Goal: Task Accomplishment & Management: Manage account settings

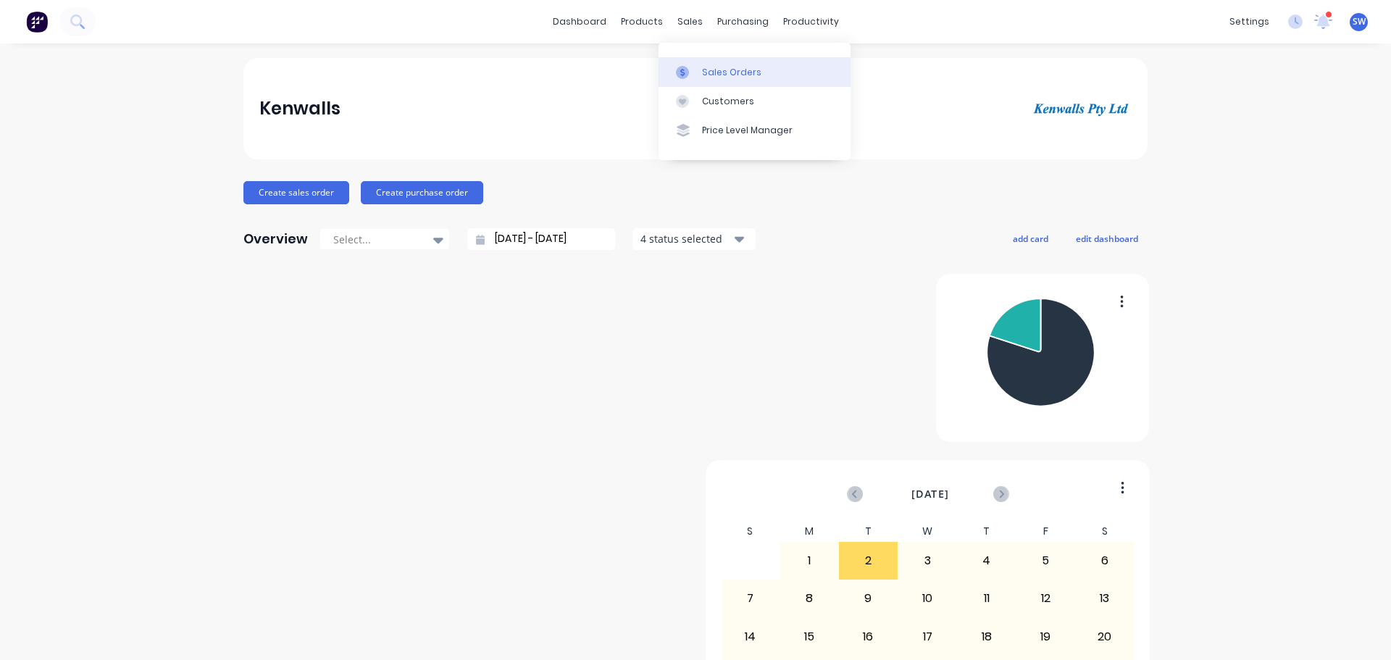
click at [715, 79] on div "Sales Orders" at bounding box center [731, 72] width 59 height 13
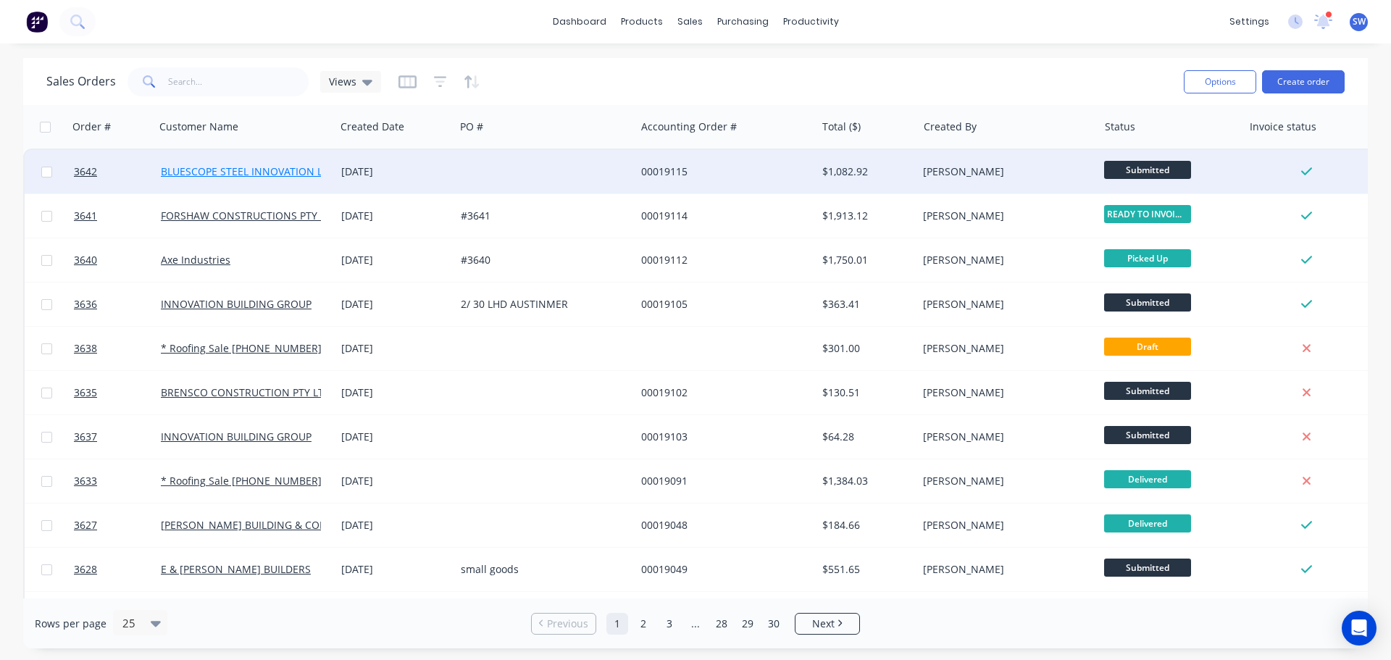
click at [250, 167] on link "BLUESCOPE STEEL INNOVATION LABS" at bounding box center [251, 171] width 180 height 14
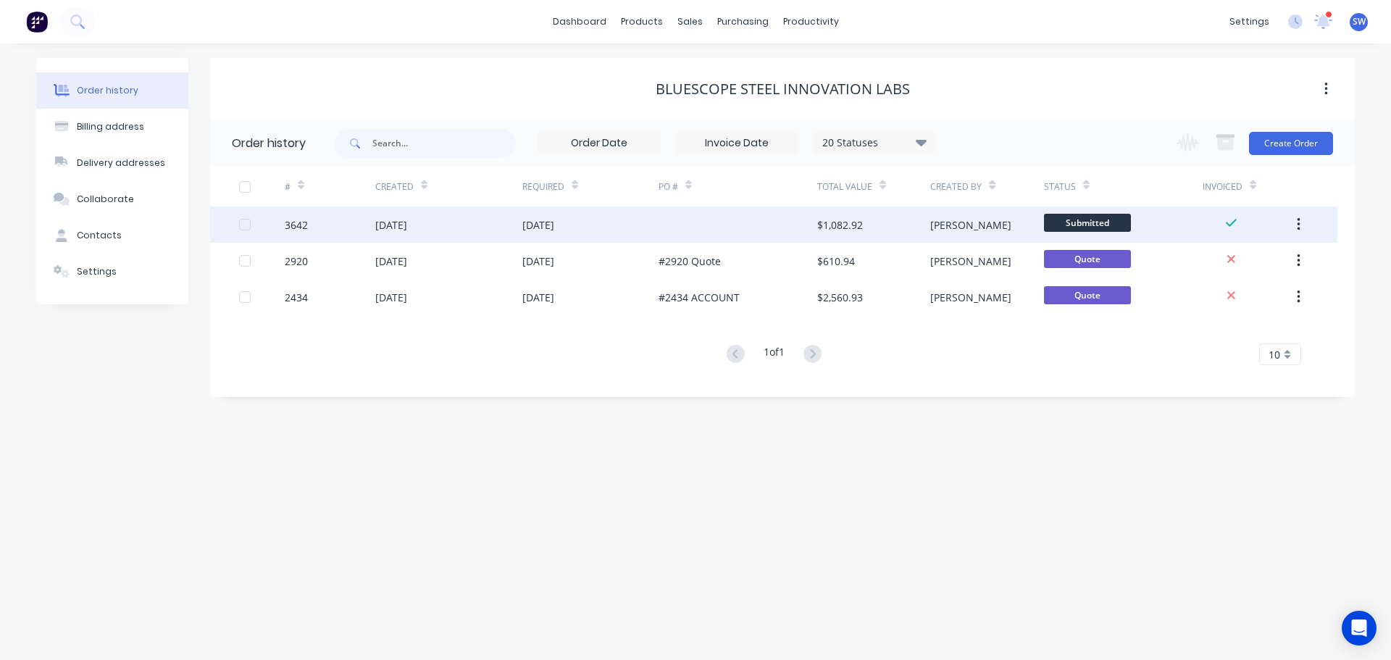
click at [725, 223] on div at bounding box center [738, 225] width 159 height 36
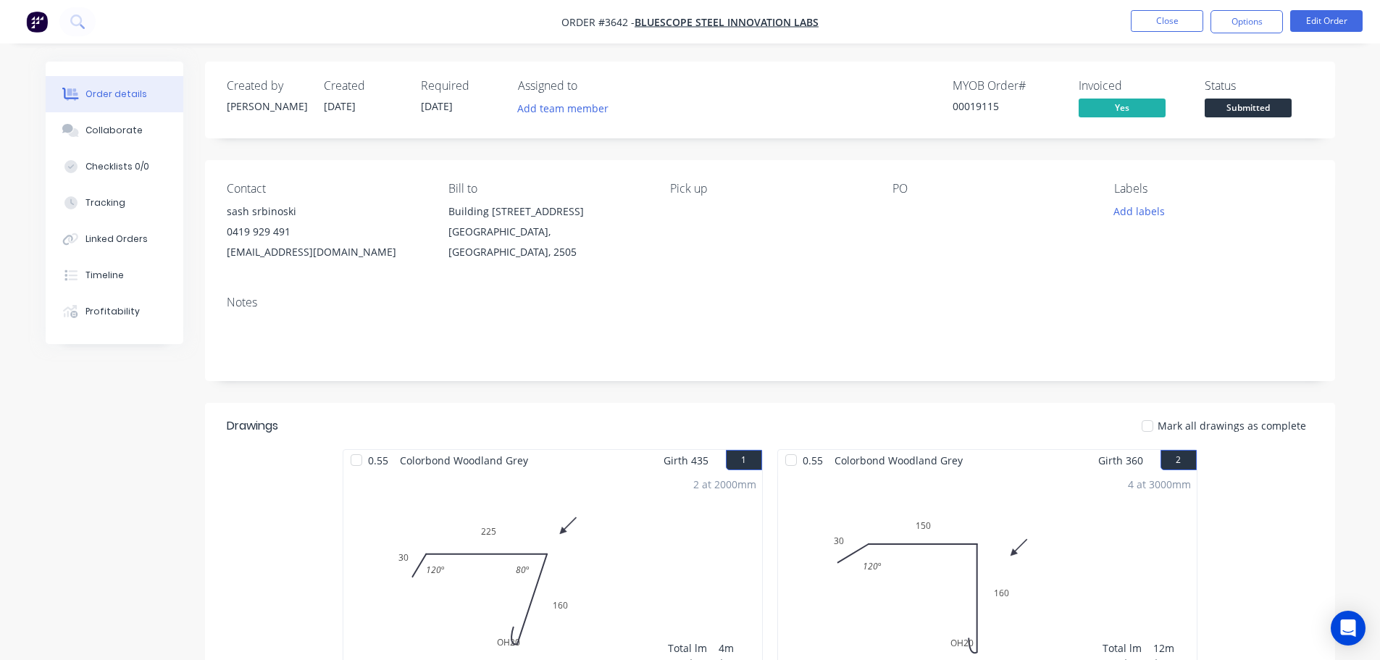
click at [906, 222] on div at bounding box center [983, 211] width 181 height 20
click at [1327, 17] on button "Edit Order" at bounding box center [1327, 21] width 72 height 22
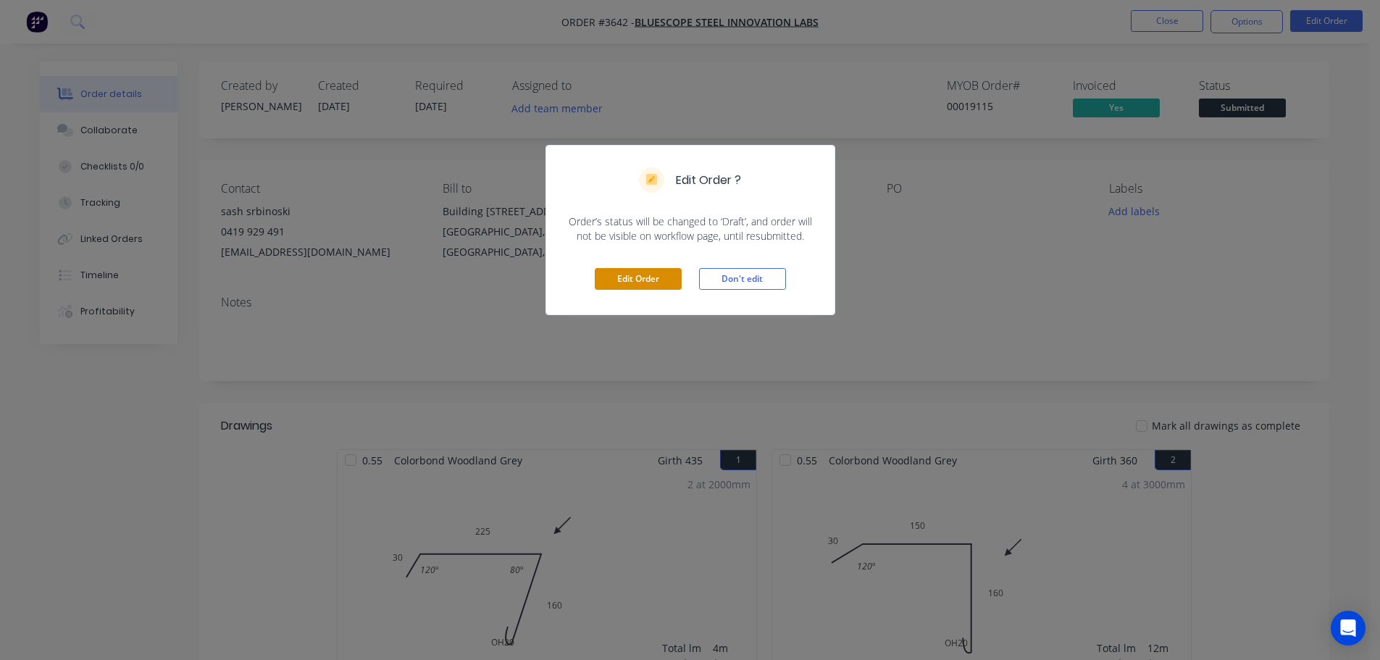
click at [634, 290] on button "Edit Order" at bounding box center [638, 279] width 87 height 22
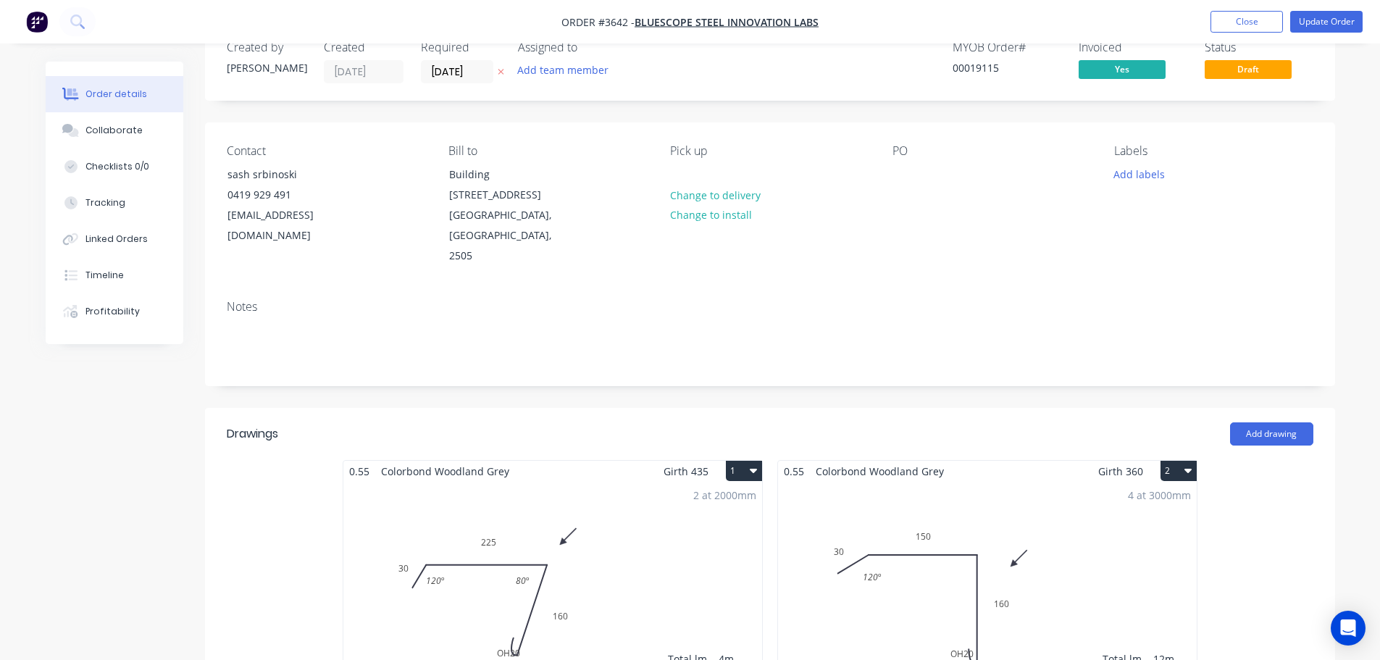
scroll to position [72, 0]
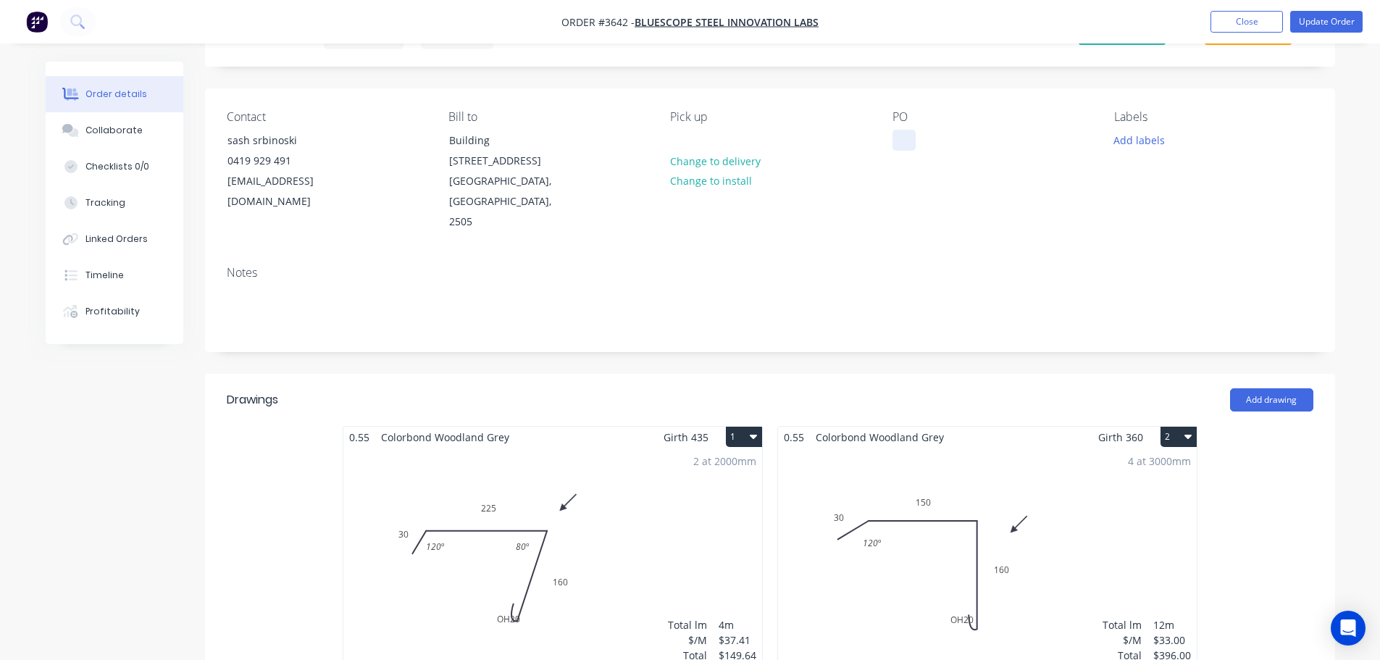
click at [899, 151] on div at bounding box center [904, 140] width 23 height 21
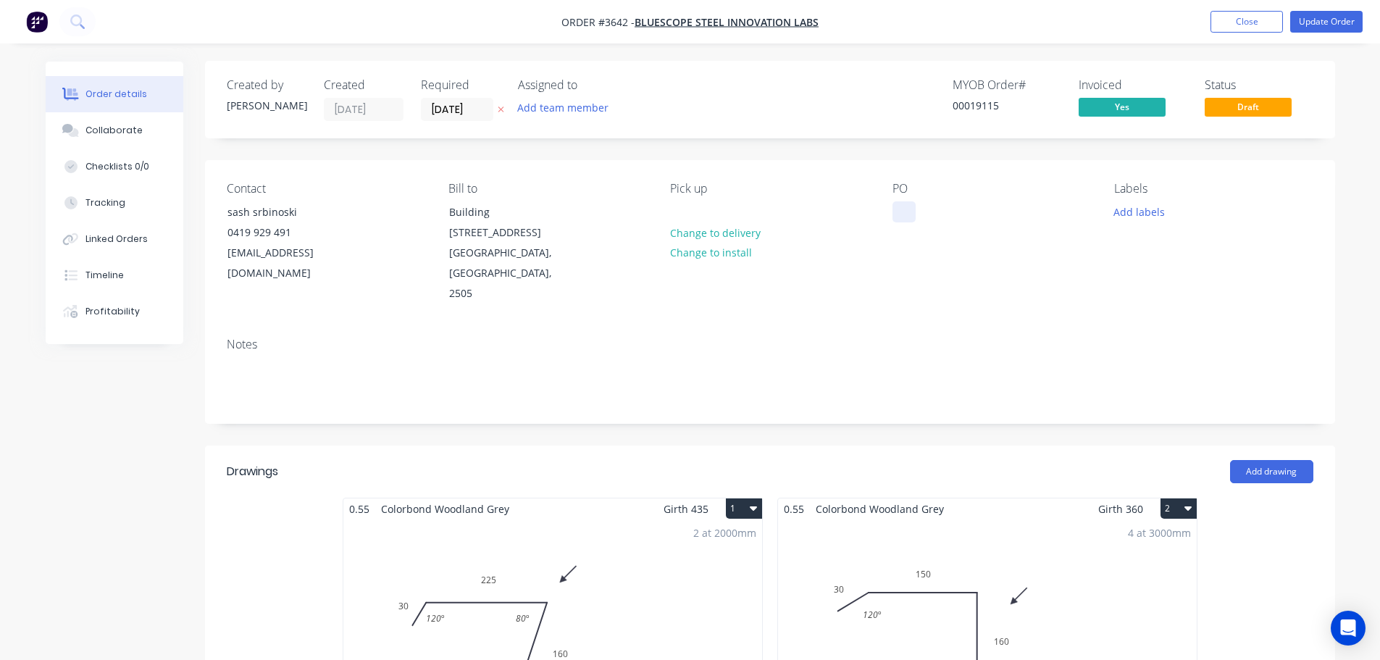
scroll to position [0, 0]
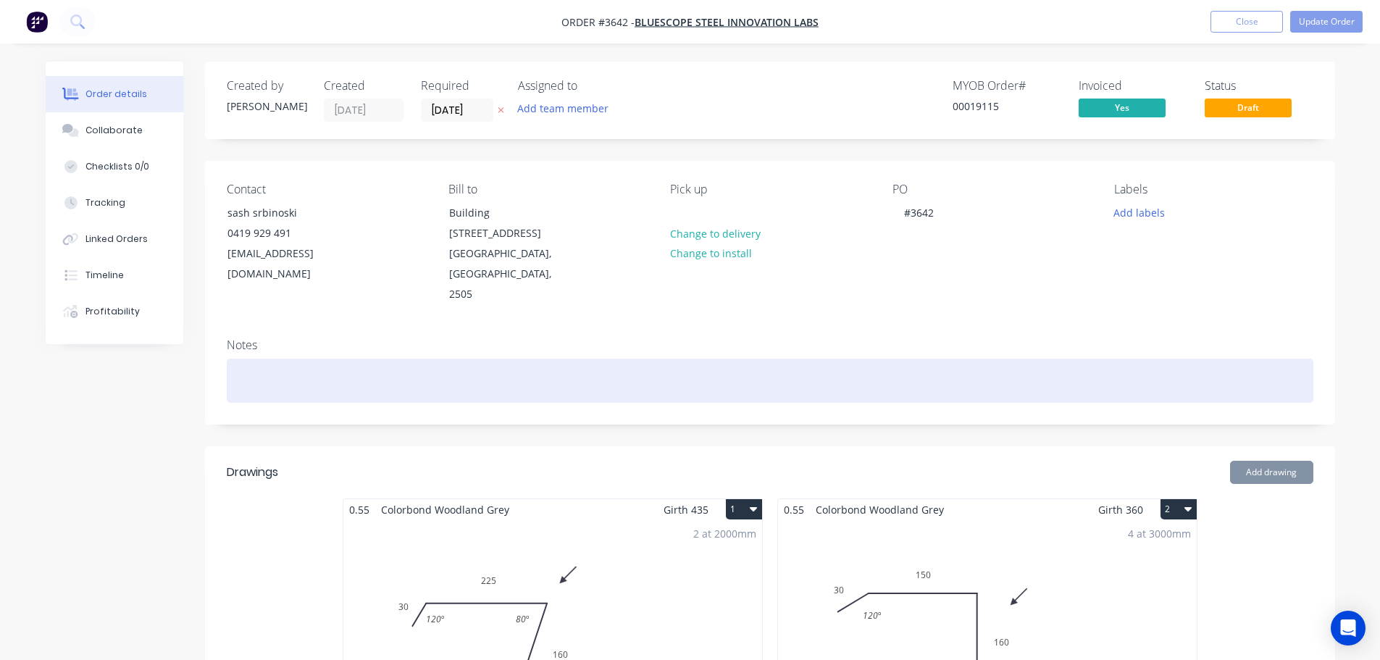
click at [907, 378] on div at bounding box center [770, 381] width 1087 height 44
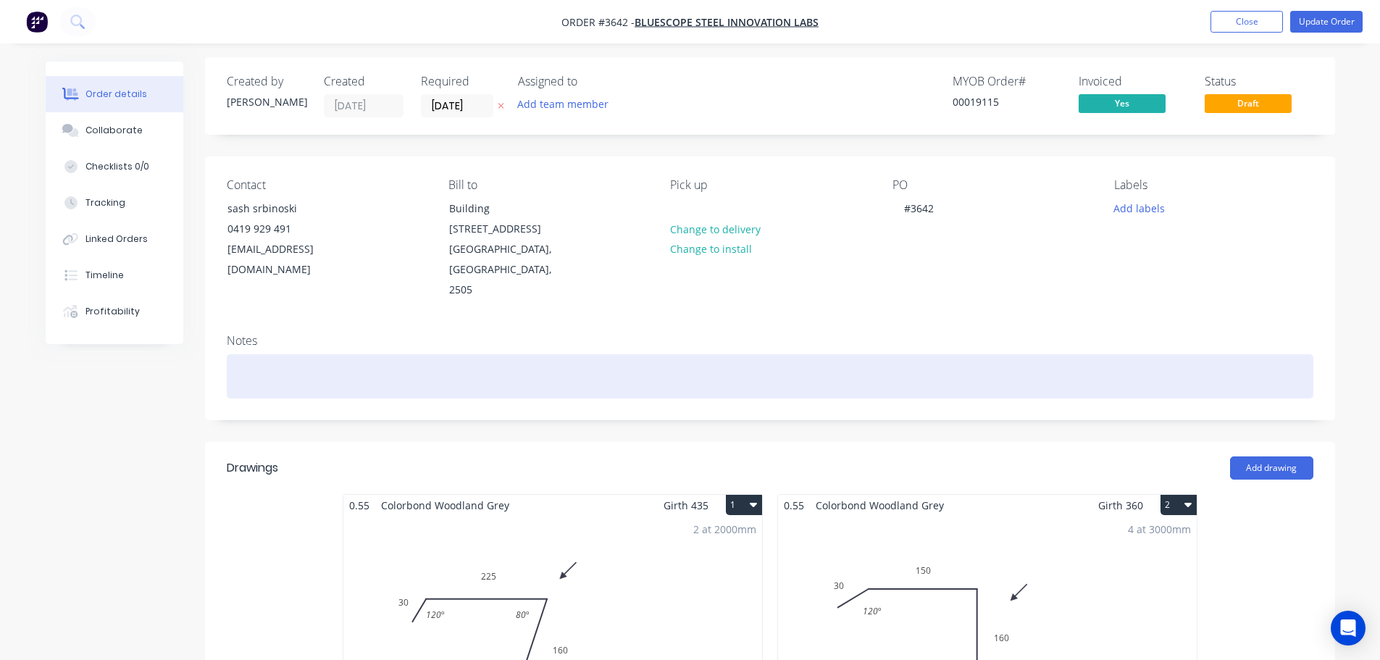
scroll to position [217, 0]
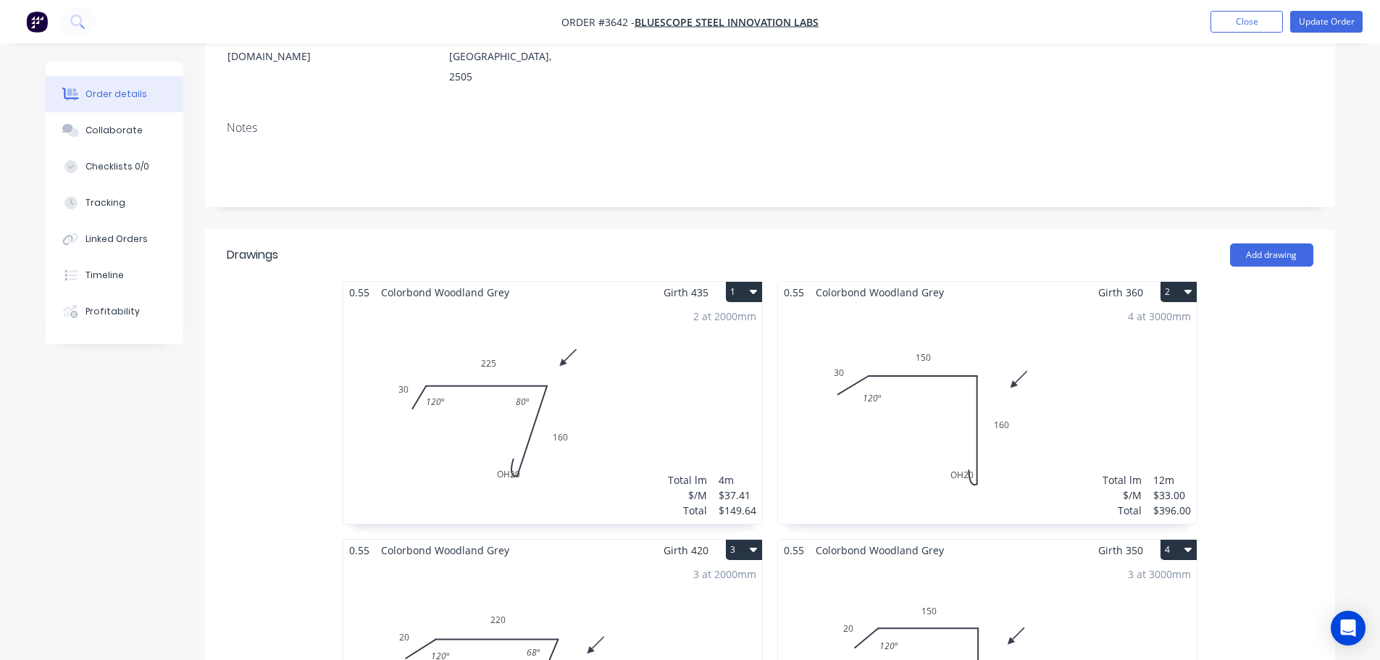
click at [666, 427] on div "2 at 2000mm Total lm $/M Total 4m $37.41 $149.64" at bounding box center [552, 413] width 419 height 221
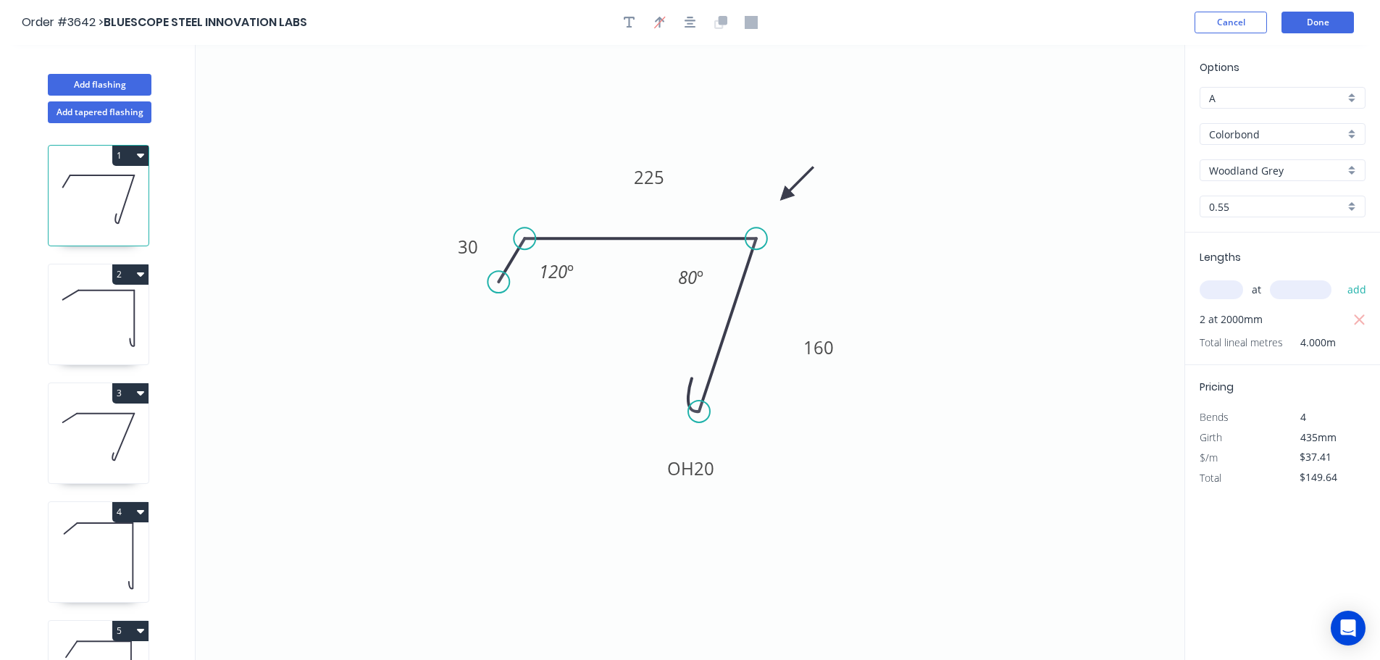
drag, startPoint x: 655, startPoint y: 428, endPoint x: 742, endPoint y: 470, distance: 96.9
click at [722, 478] on rect at bounding box center [691, 469] width 64 height 30
click at [1324, 26] on button "Done" at bounding box center [1318, 23] width 72 height 22
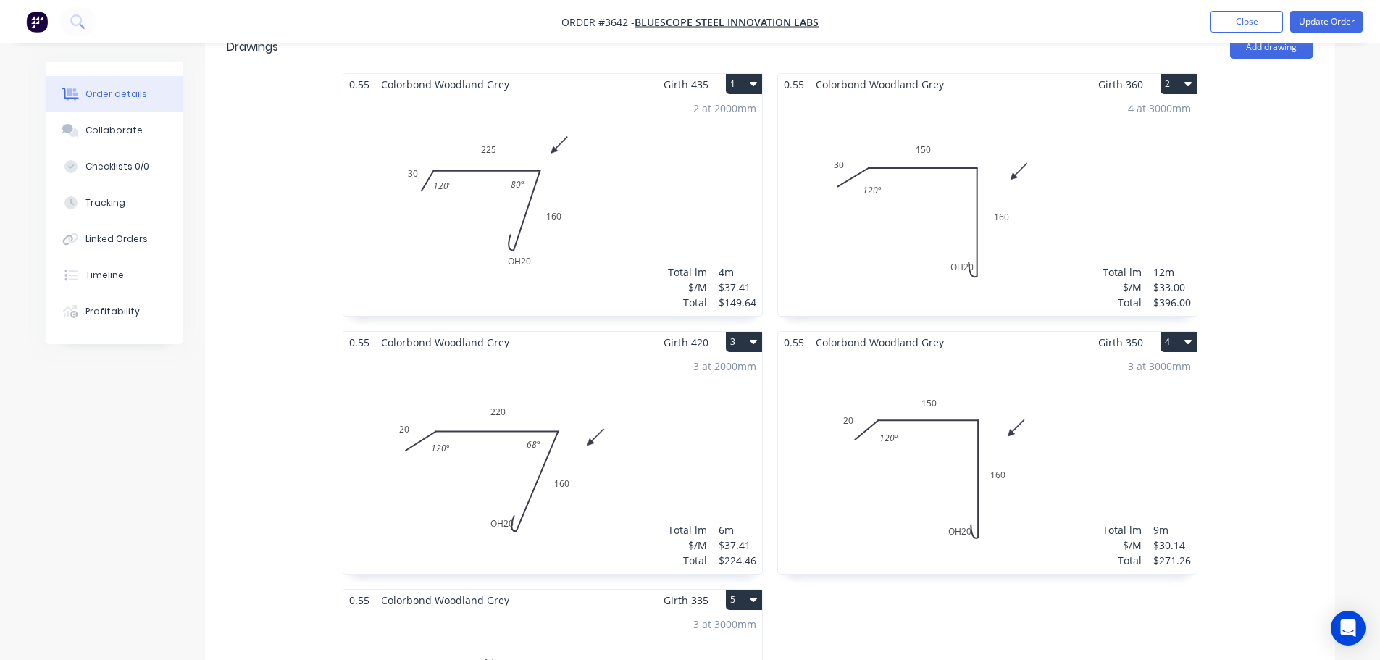
scroll to position [435, 0]
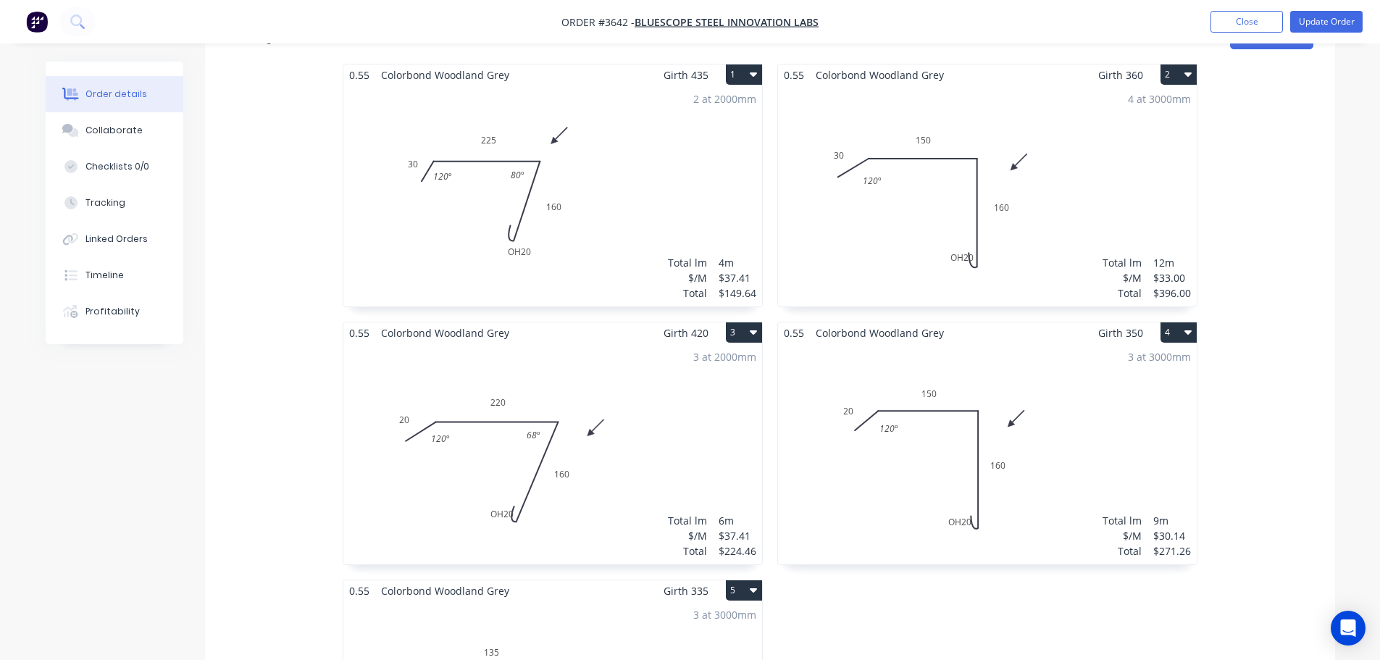
click at [829, 286] on div "4 at 3000mm Total lm $/M Total 12m $33.00 $396.00" at bounding box center [987, 196] width 419 height 221
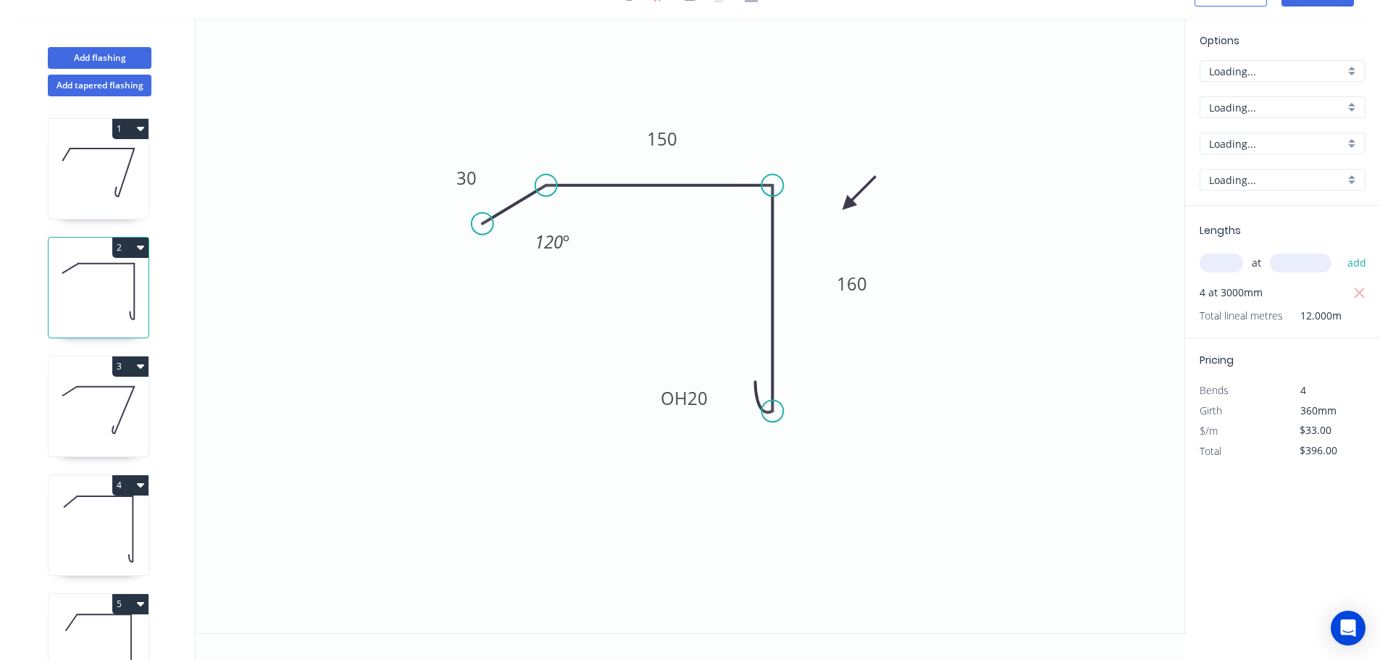
scroll to position [61, 0]
drag, startPoint x: 712, startPoint y: 378, endPoint x: 800, endPoint y: 446, distance: 112.0
click at [801, 451] on rect at bounding box center [775, 466] width 64 height 30
click at [146, 437] on icon at bounding box center [99, 410] width 100 height 93
type input "$37.41"
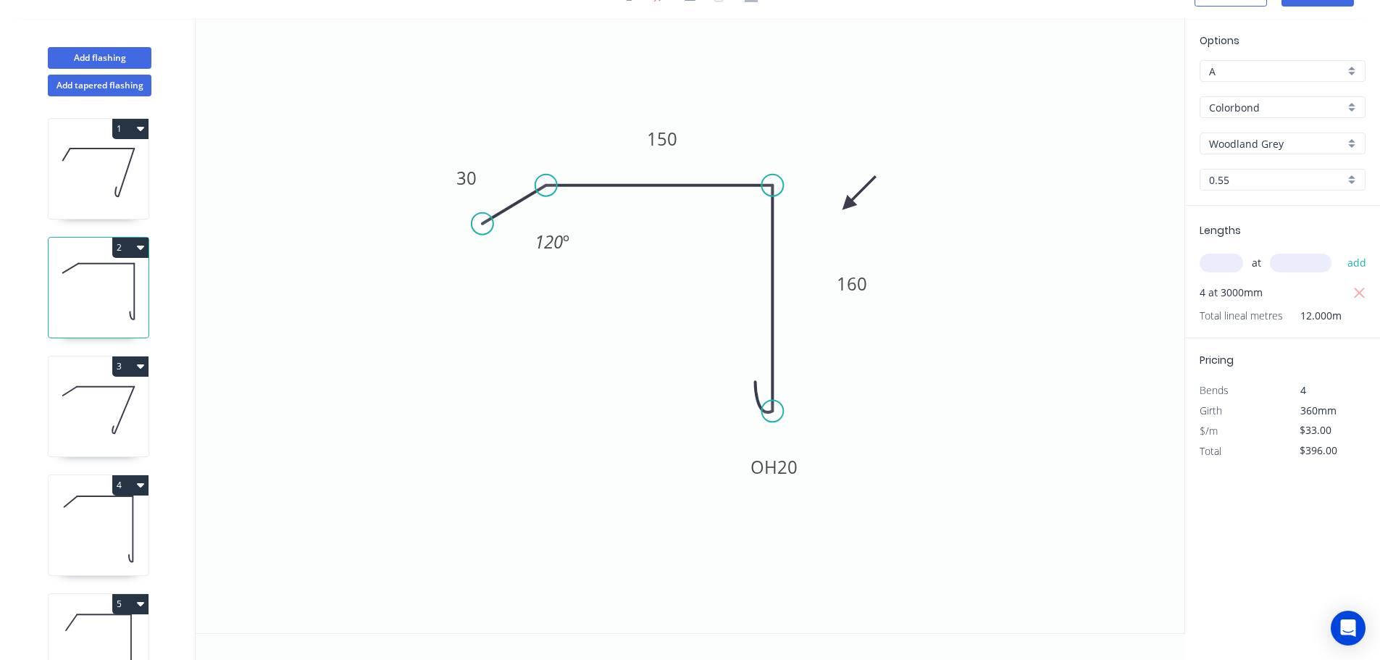
type input "$224.46"
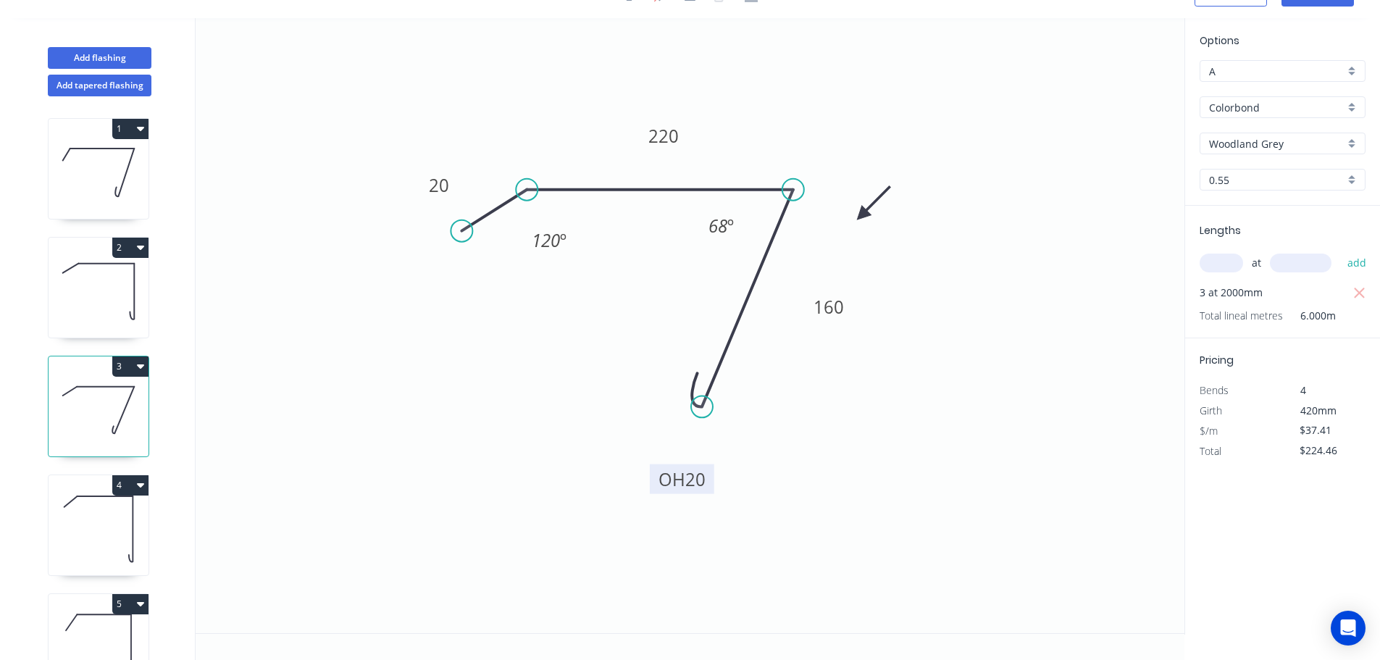
drag, startPoint x: 642, startPoint y: 367, endPoint x: 709, endPoint y: 454, distance: 109.4
click at [709, 464] on rect at bounding box center [682, 479] width 64 height 30
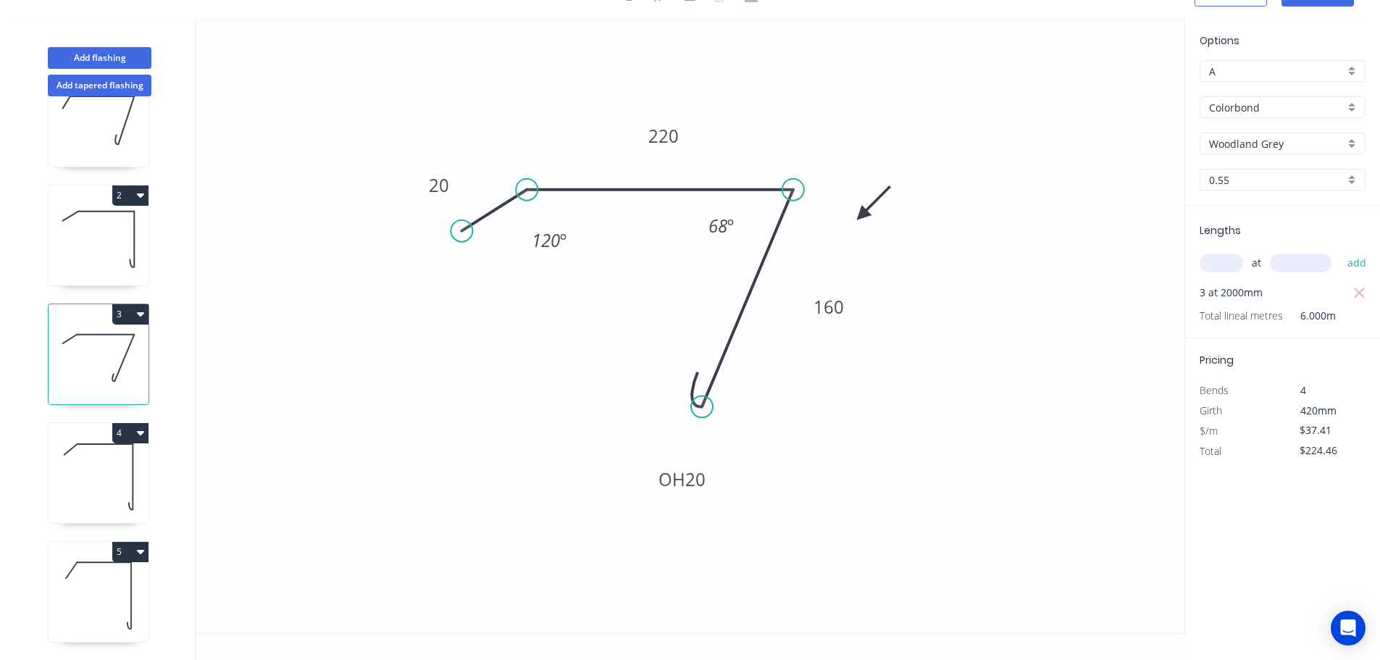
scroll to position [83, 0]
click at [104, 445] on icon at bounding box center [99, 476] width 100 height 93
type input "$30.14"
type input "$271.26"
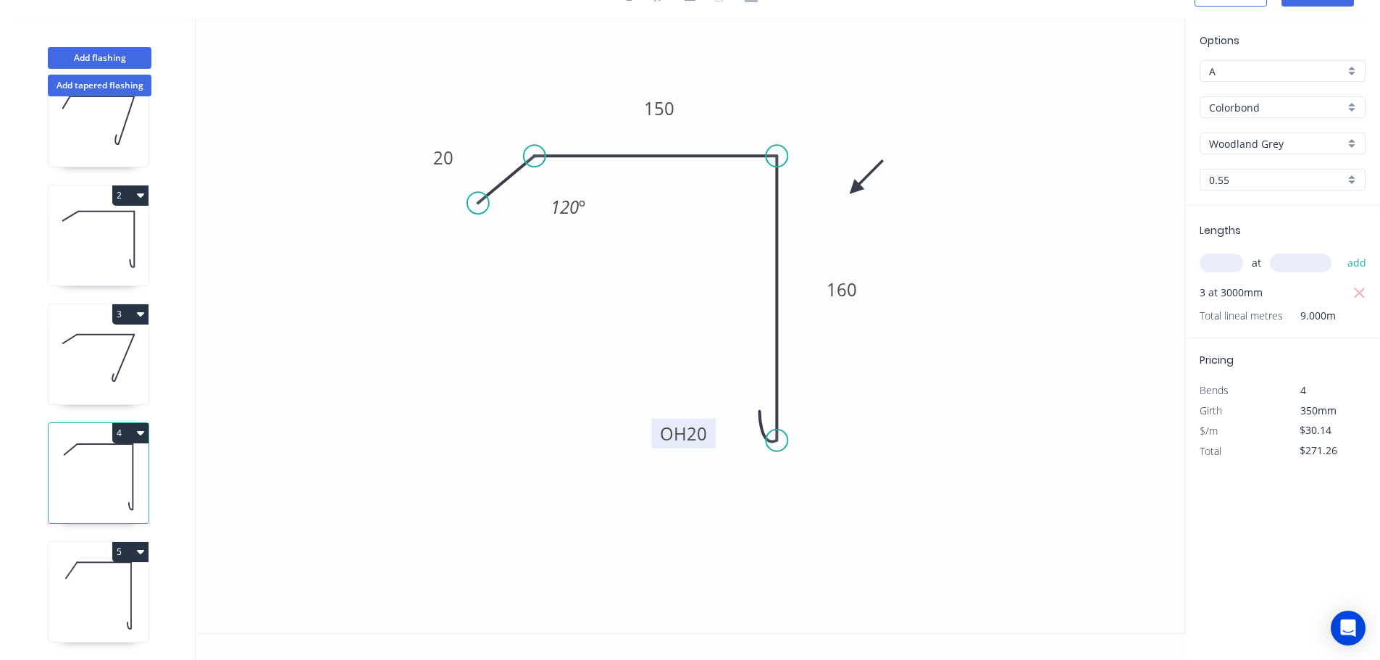
click at [715, 419] on rect at bounding box center [683, 434] width 64 height 30
drag, startPoint x: 715, startPoint y: 410, endPoint x: 797, endPoint y: 478, distance: 106.5
click at [797, 487] on rect at bounding box center [765, 502] width 64 height 30
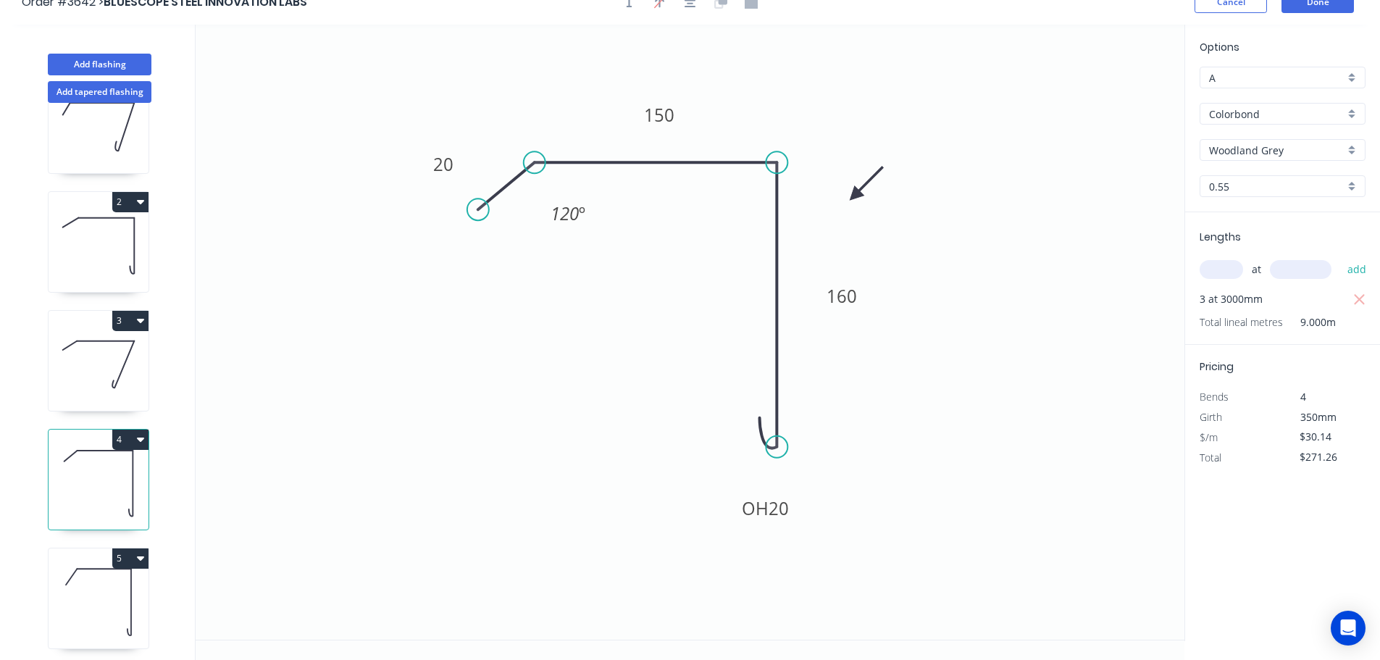
scroll to position [0, 0]
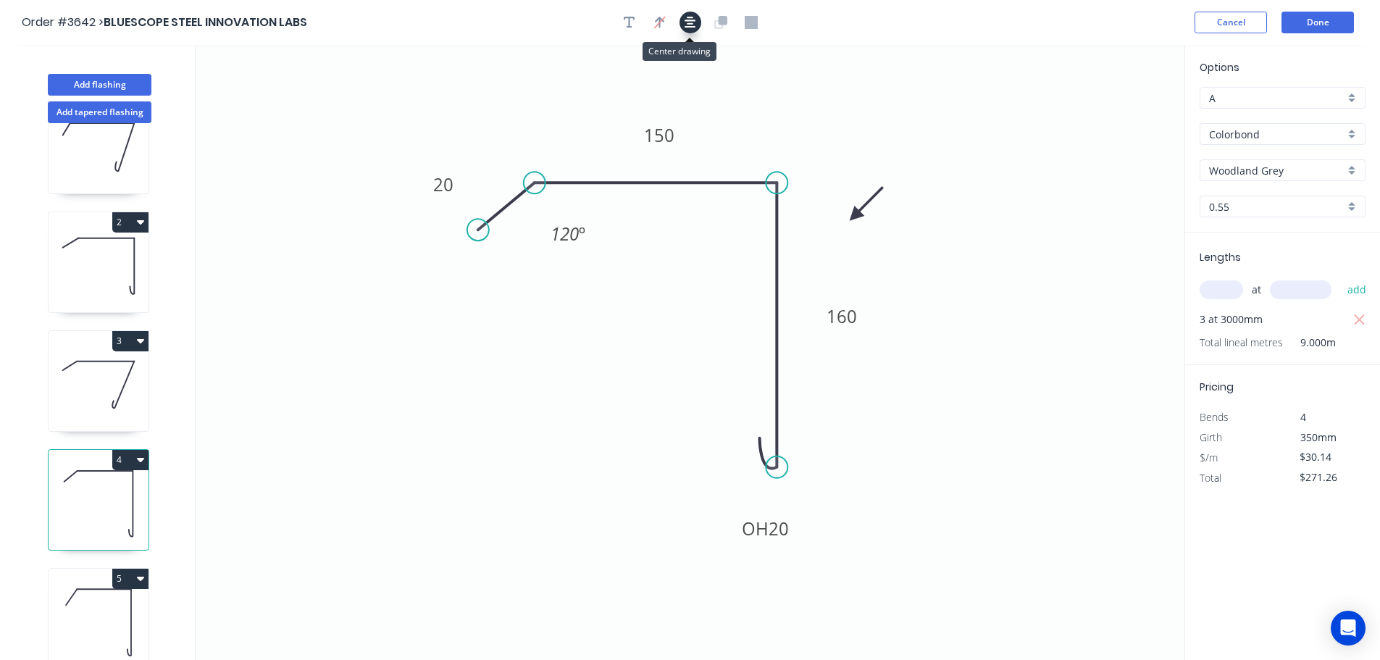
click at [689, 26] on icon "button" at bounding box center [691, 22] width 12 height 13
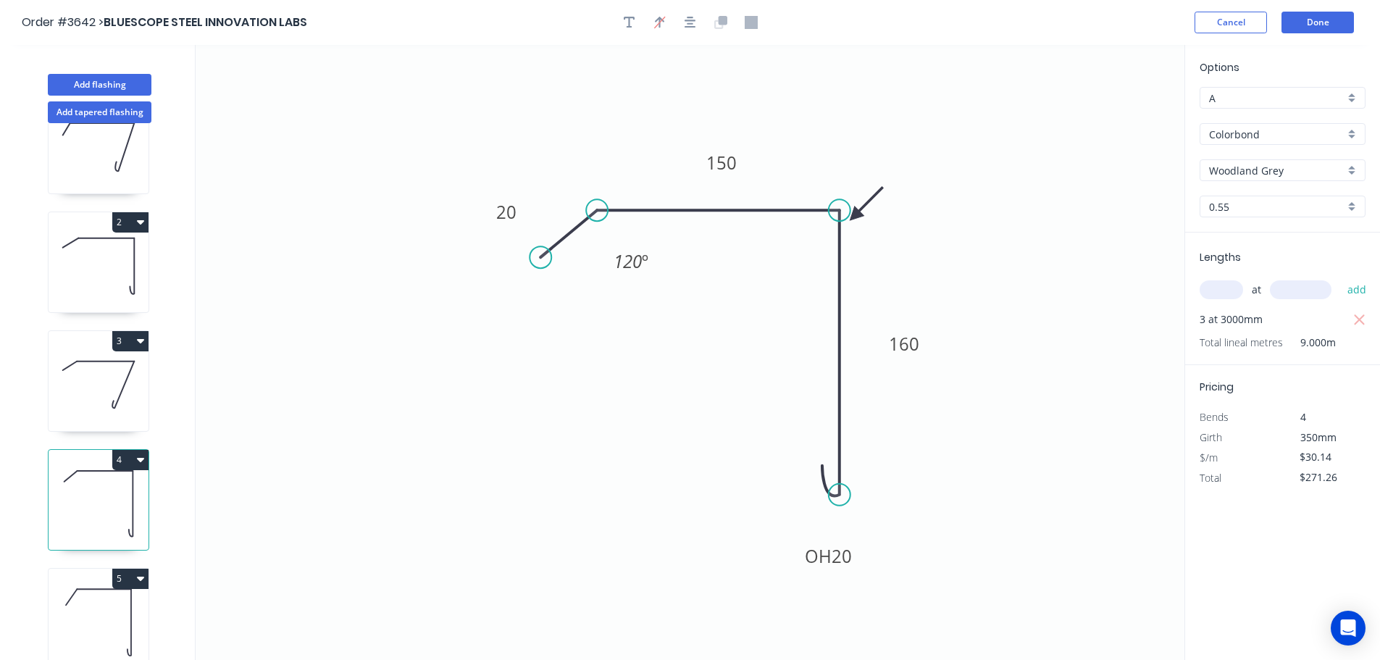
click at [95, 288] on icon at bounding box center [99, 266] width 100 height 93
type input "$33.00"
type input "$396.00"
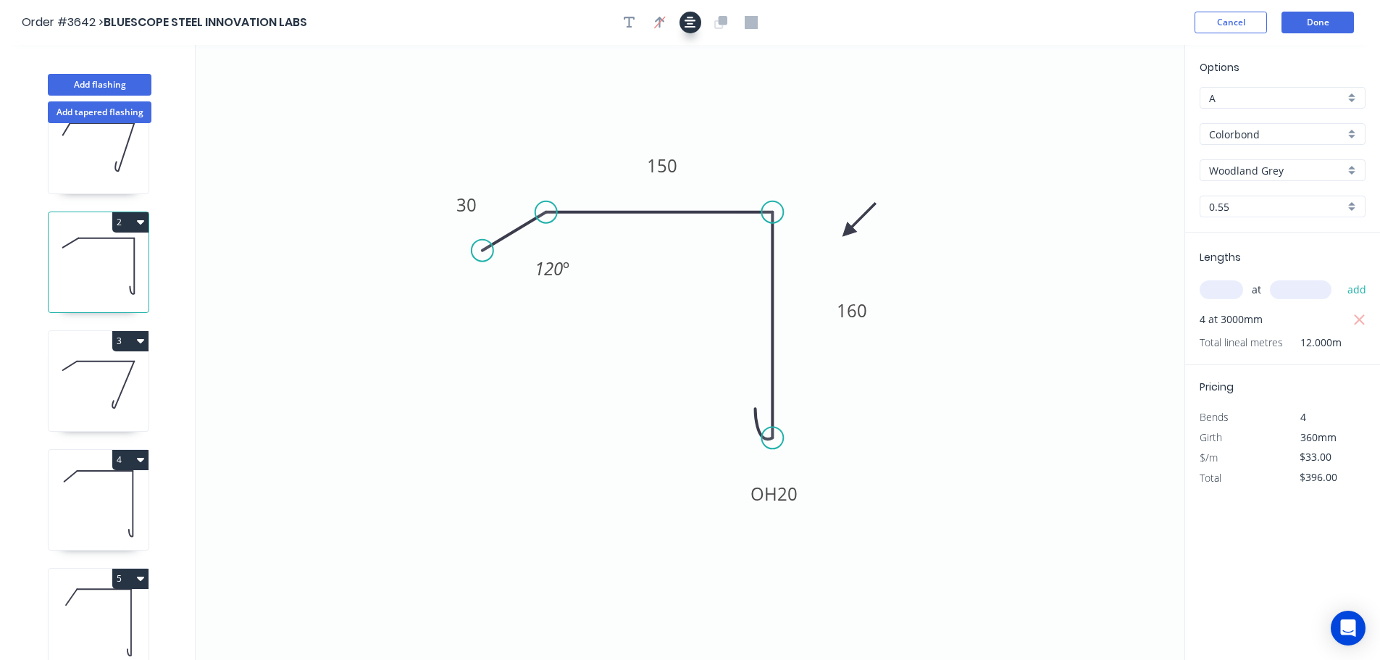
click at [683, 21] on button "button" at bounding box center [691, 23] width 22 height 22
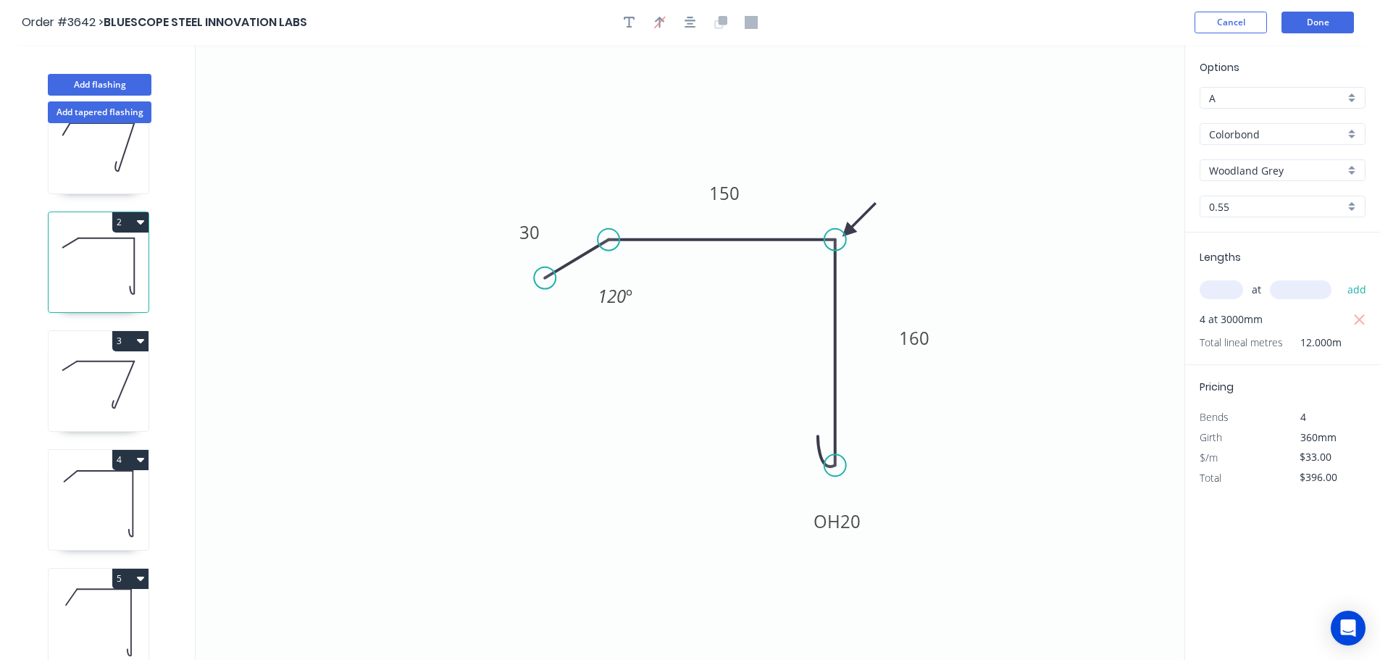
drag, startPoint x: 86, startPoint y: 175, endPoint x: 167, endPoint y: 167, distance: 80.8
click at [88, 175] on icon at bounding box center [99, 147] width 100 height 93
type input "$37.41"
type input "$149.64"
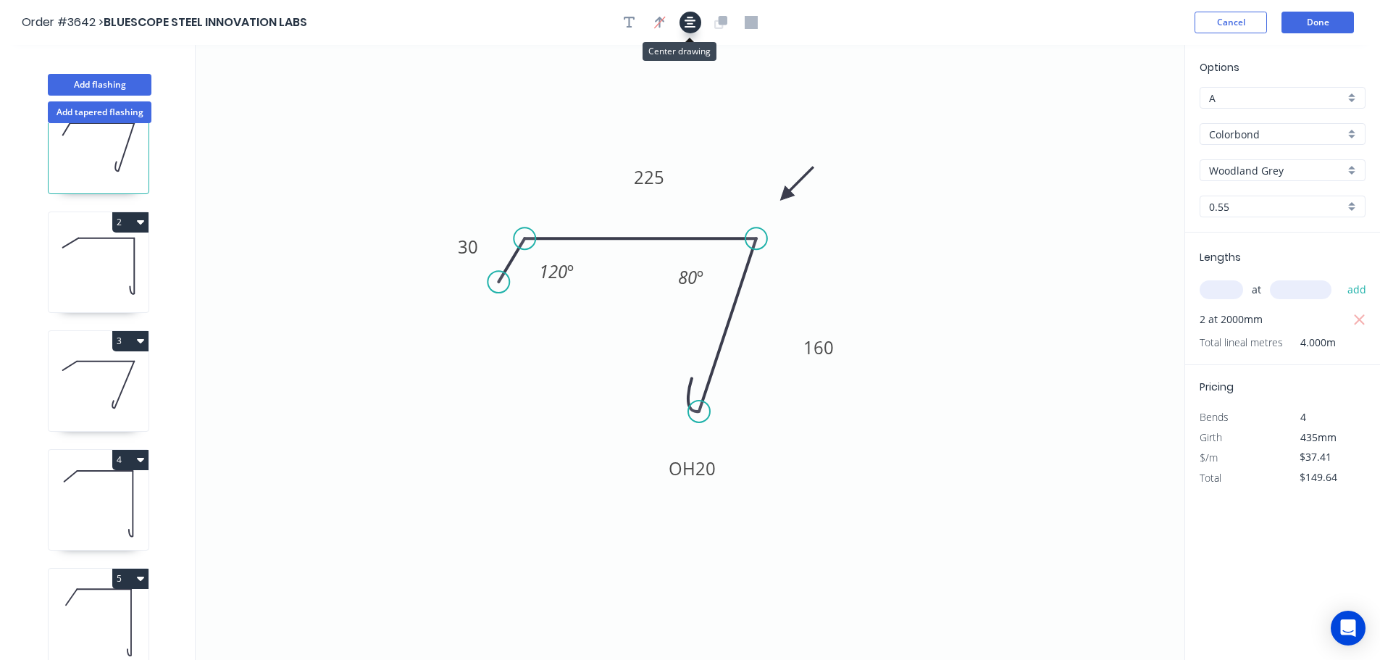
click at [680, 28] on button "button" at bounding box center [691, 23] width 22 height 22
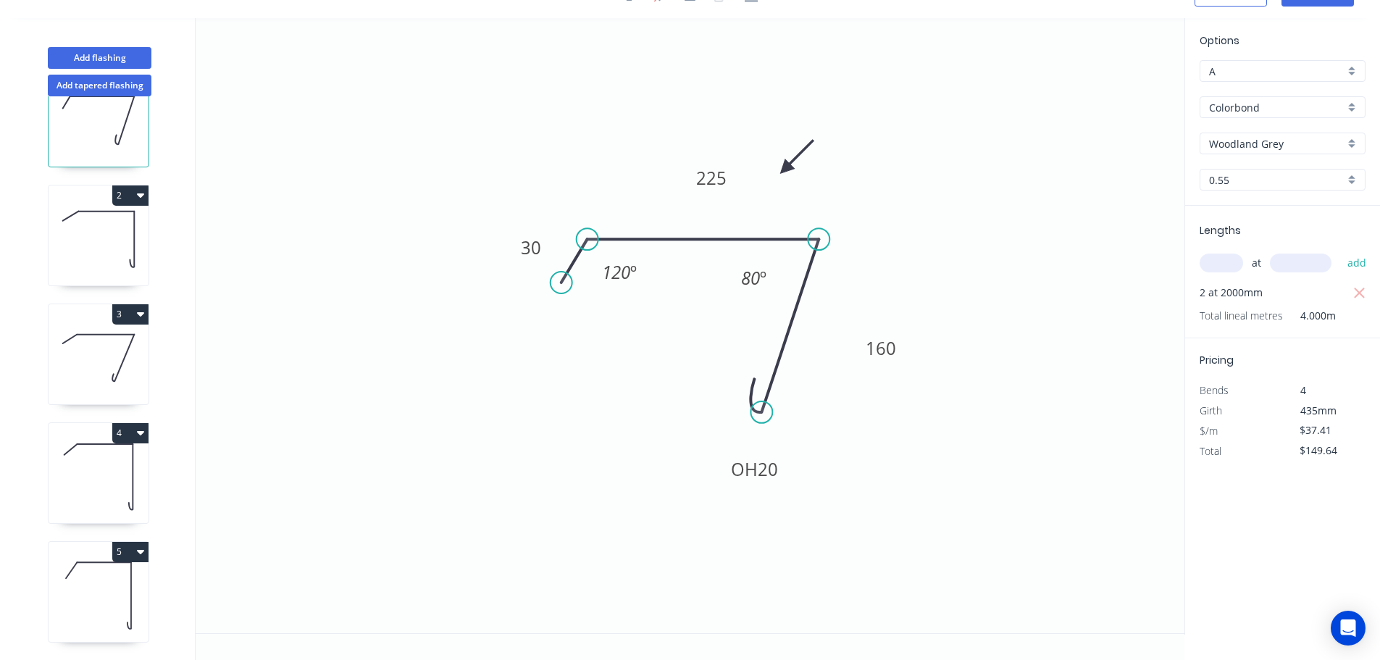
scroll to position [61, 0]
click at [96, 572] on icon at bounding box center [99, 595] width 100 height 93
type input "$30.14"
type input "$271.26"
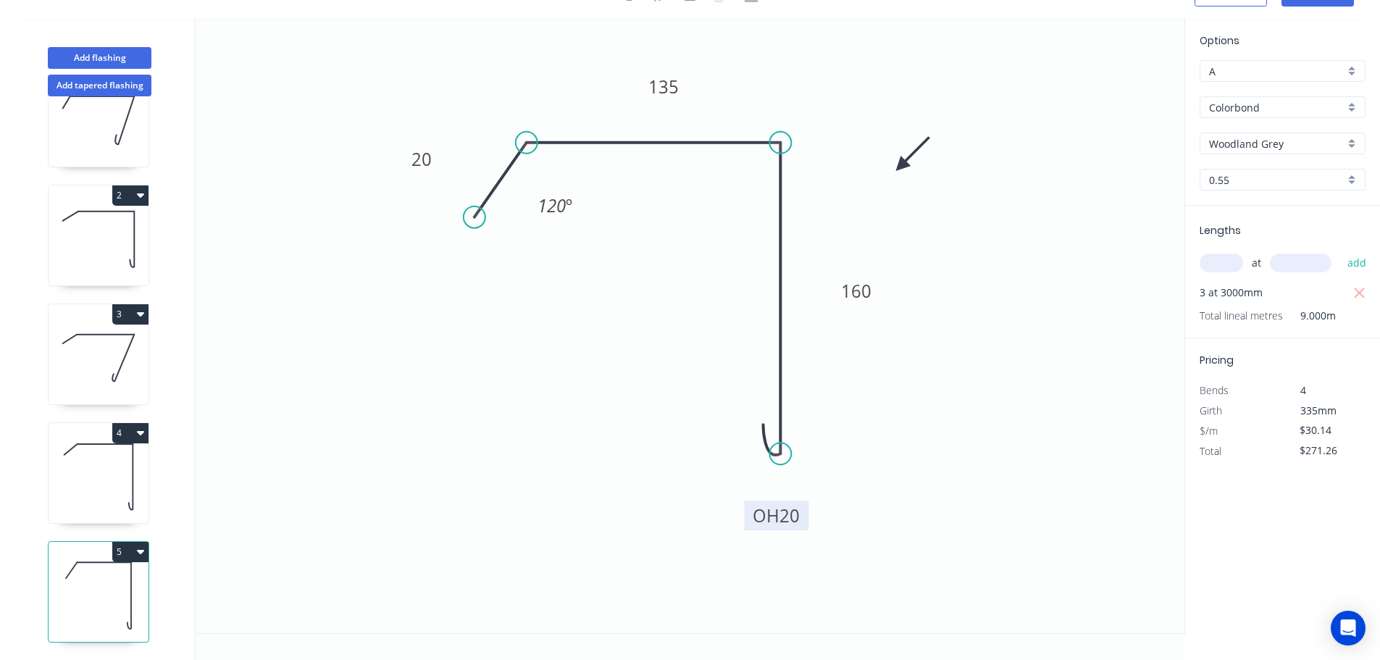
drag, startPoint x: 709, startPoint y: 414, endPoint x: 805, endPoint y: 489, distance: 121.8
click at [805, 501] on rect at bounding box center [776, 516] width 64 height 30
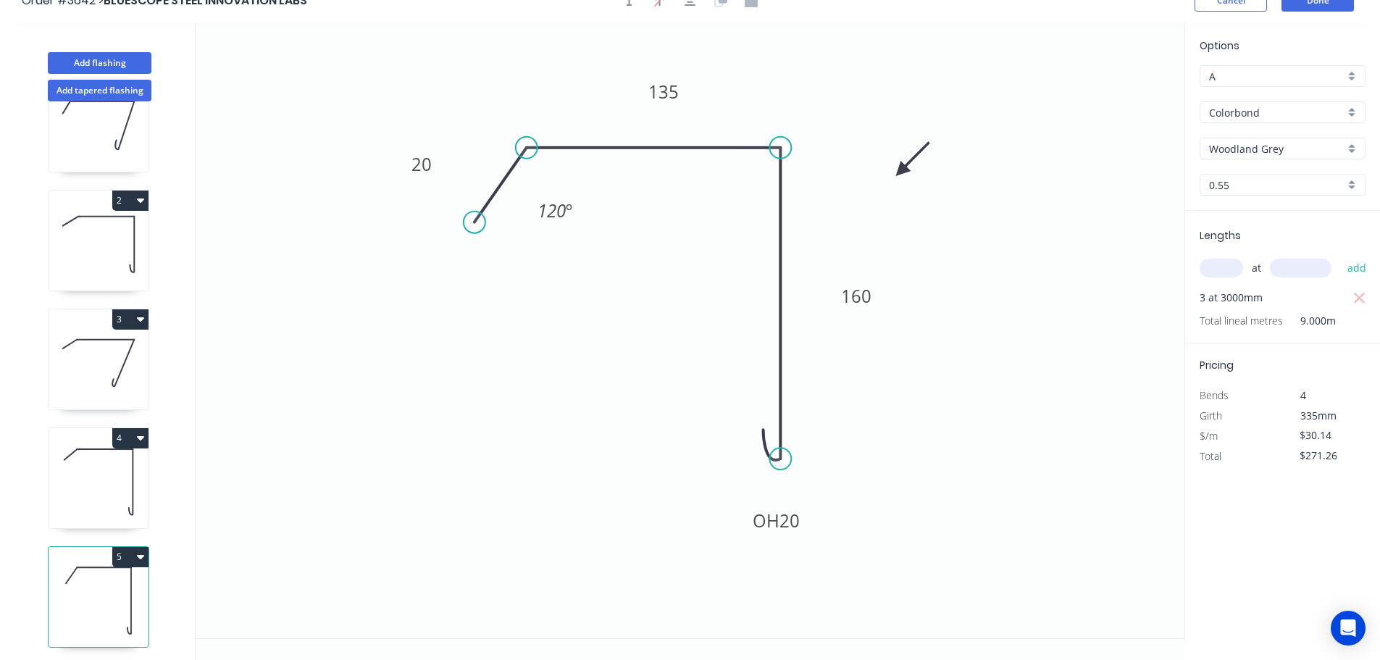
scroll to position [0, 0]
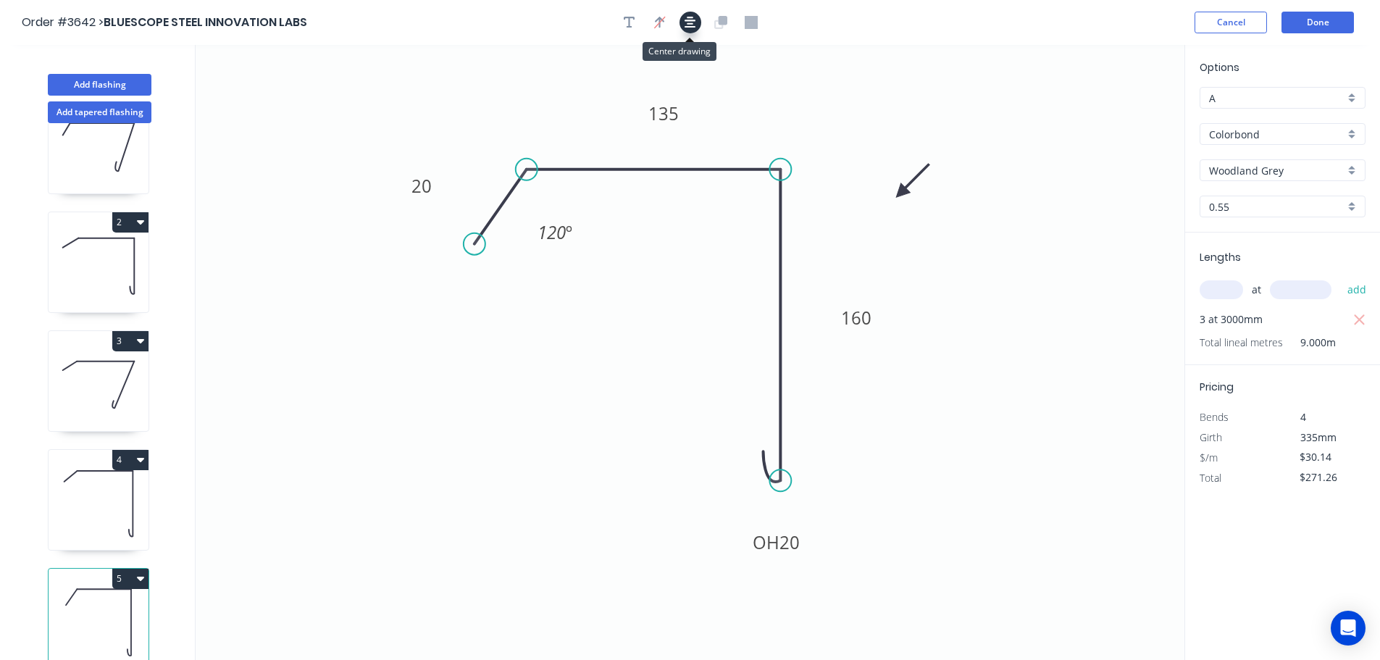
click at [686, 24] on icon "button" at bounding box center [691, 22] width 12 height 13
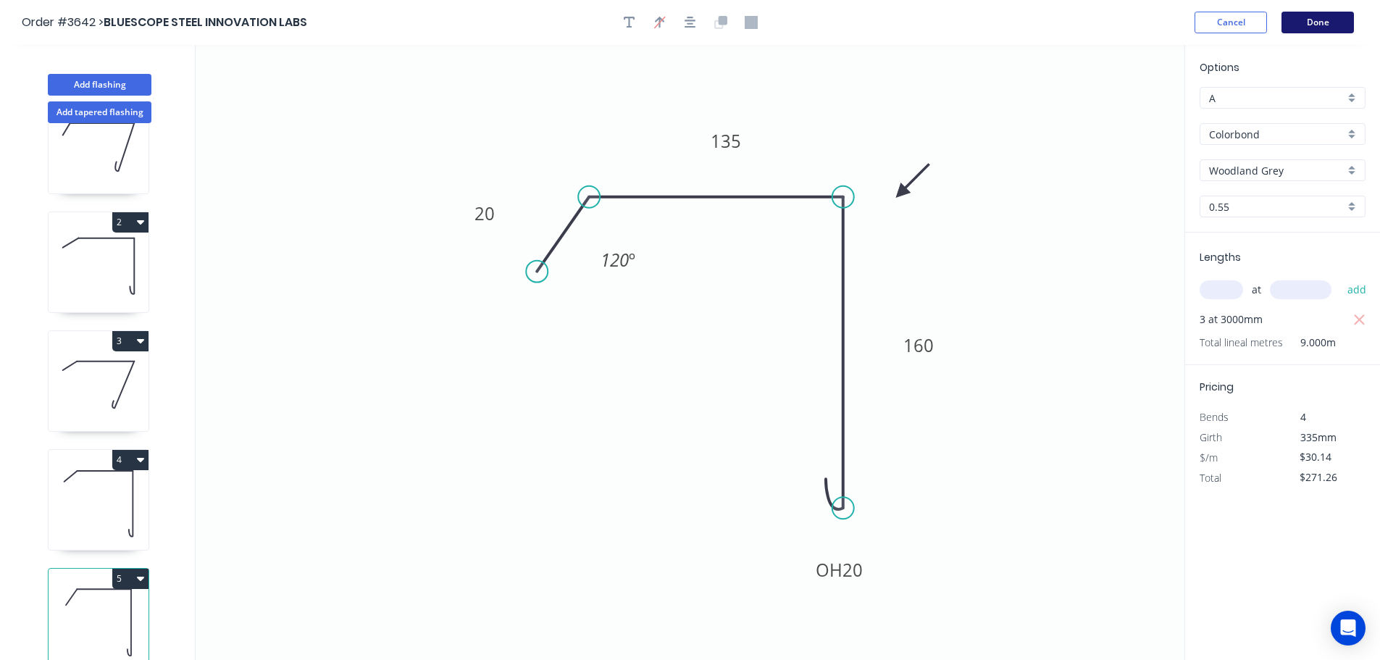
click at [1344, 24] on button "Done" at bounding box center [1318, 23] width 72 height 22
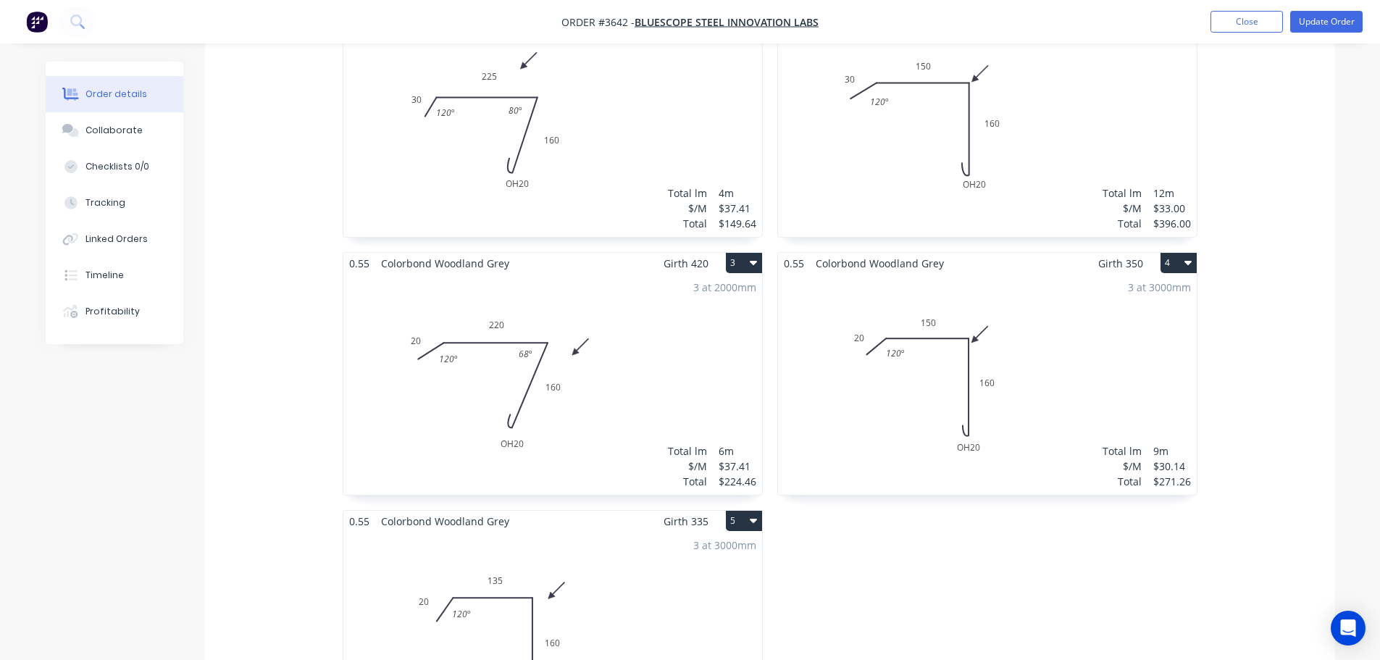
scroll to position [507, 0]
click at [892, 207] on div "4 at 3000mm Total lm $/M Total 12m $33.00 $396.00" at bounding box center [987, 123] width 419 height 221
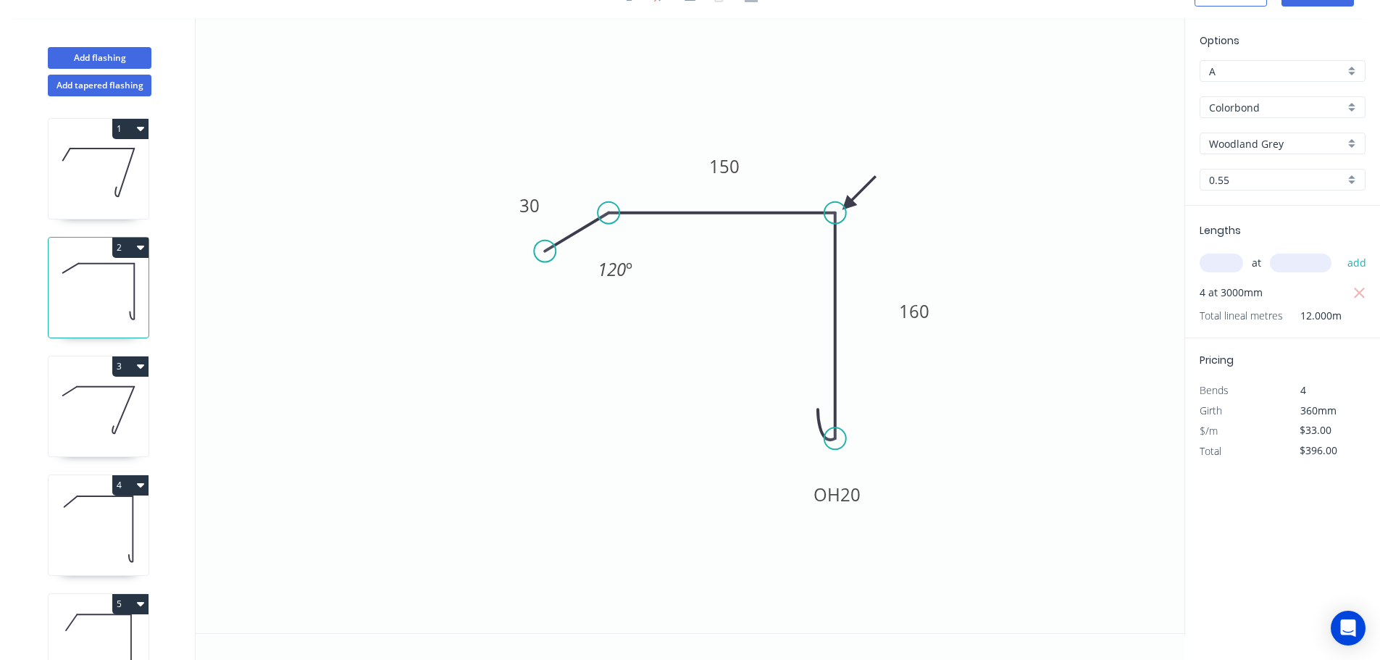
scroll to position [61, 0]
click at [562, 364] on div "Drip edge" at bounding box center [611, 366] width 146 height 30
type input "$34.32"
type input "$411.84"
click at [583, 254] on div "Delete point" at bounding box center [620, 245] width 146 height 30
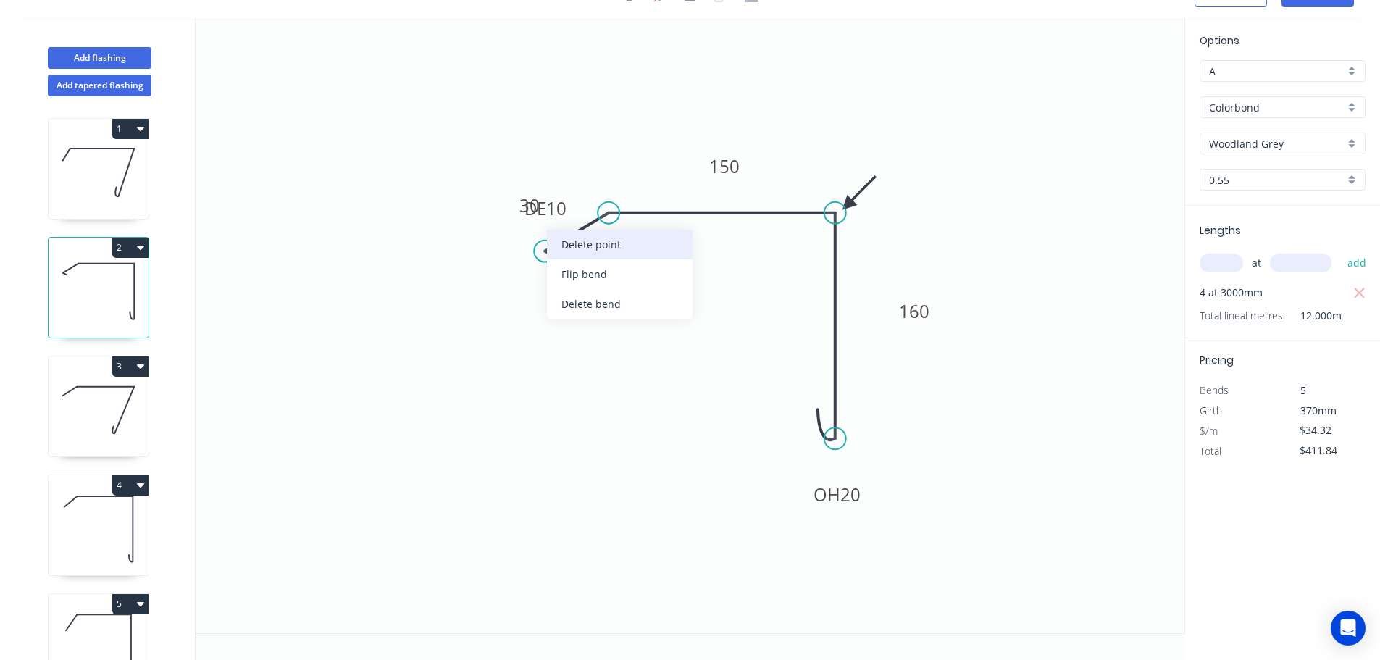
type input "$0.00"
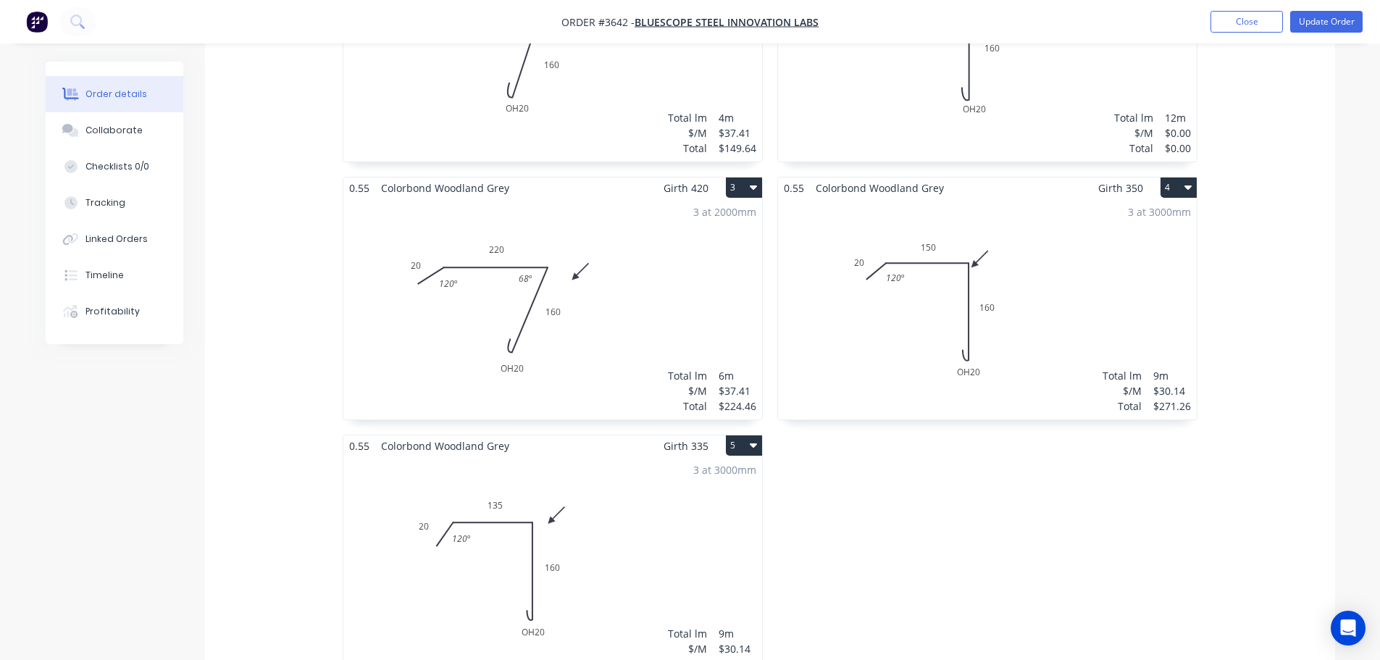
scroll to position [507, 0]
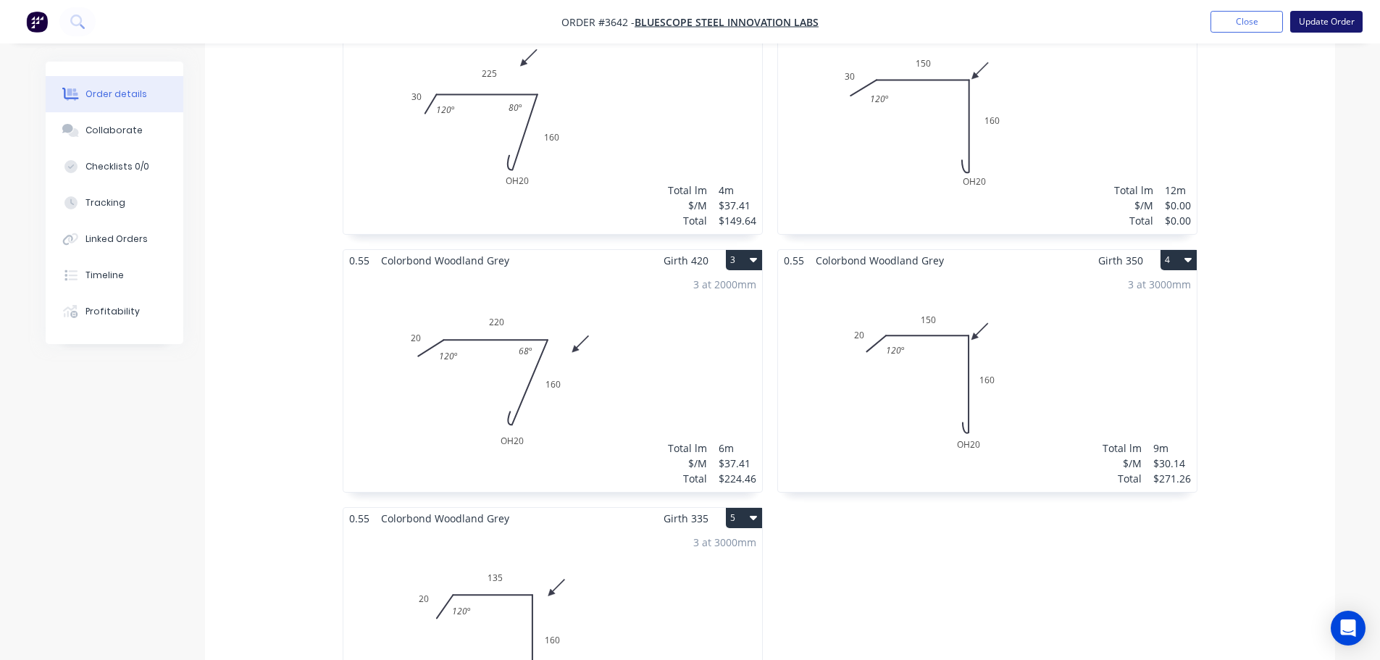
click at [1325, 25] on button "Update Order" at bounding box center [1327, 22] width 72 height 22
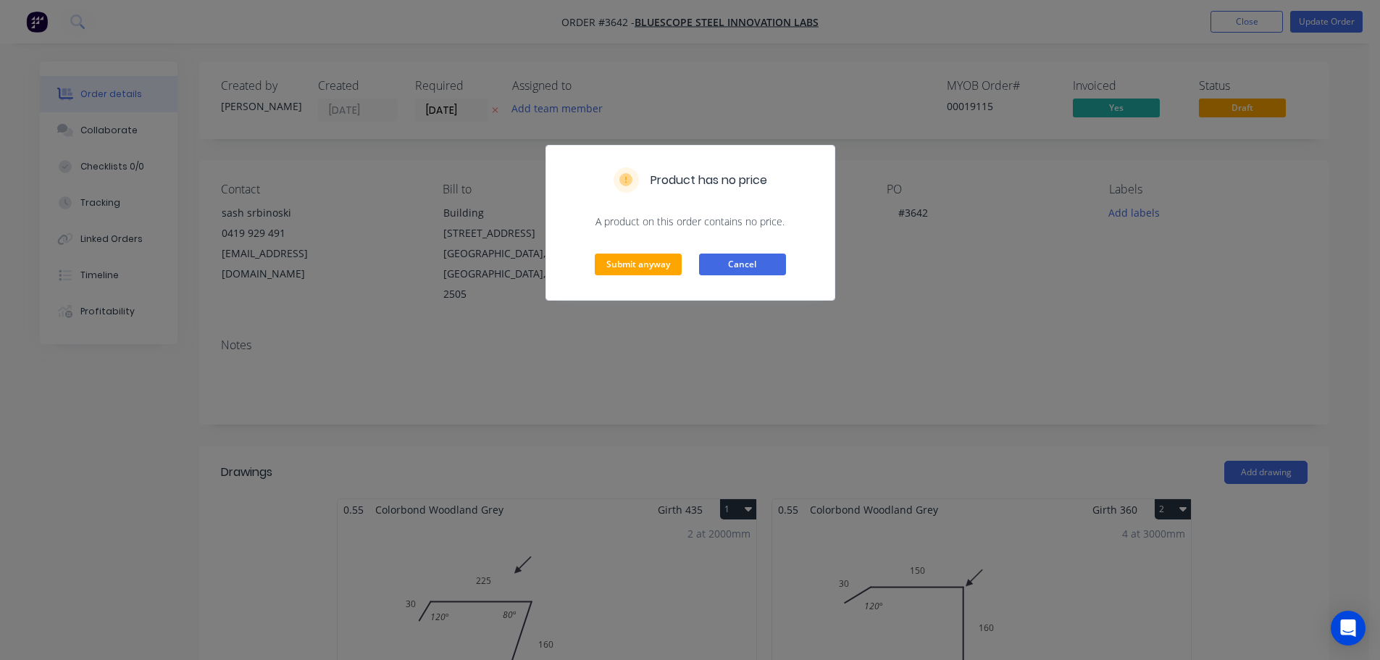
click at [738, 275] on button "Cancel" at bounding box center [742, 265] width 87 height 22
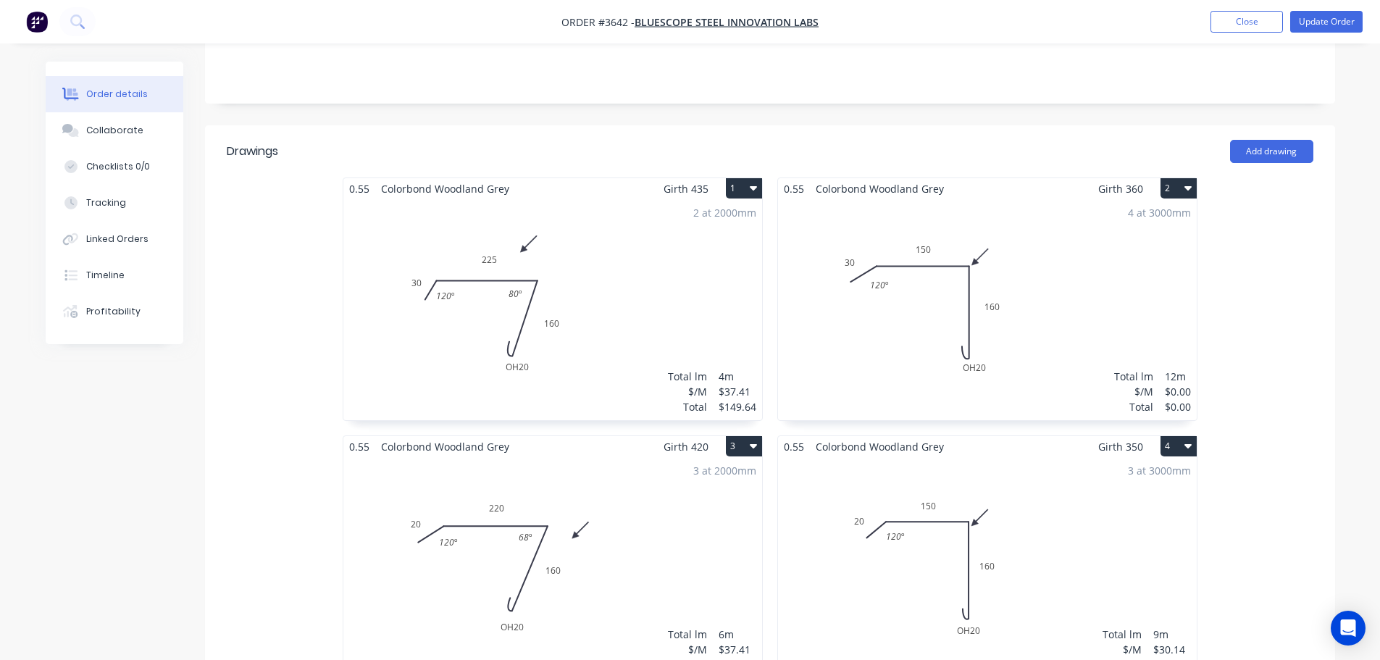
scroll to position [362, 0]
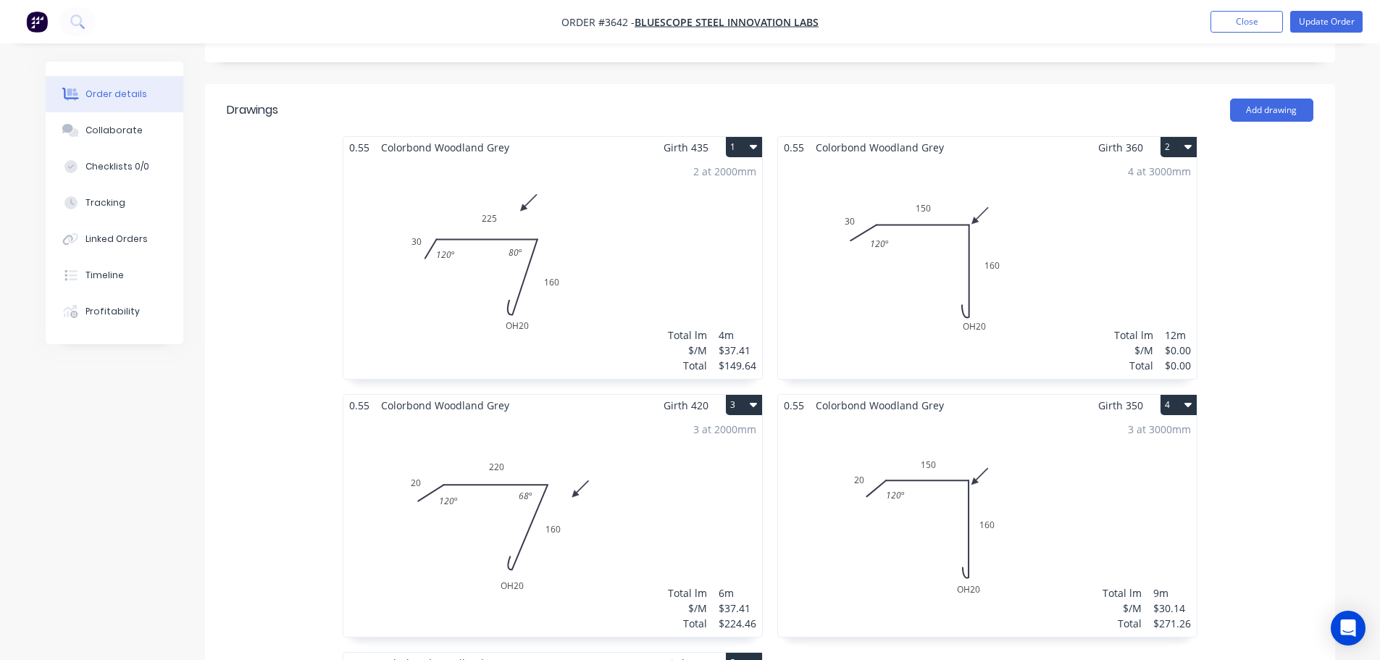
click at [1130, 323] on div "4 at 3000mm Total lm $/M Total 12m $0.00 $0.00" at bounding box center [987, 268] width 419 height 221
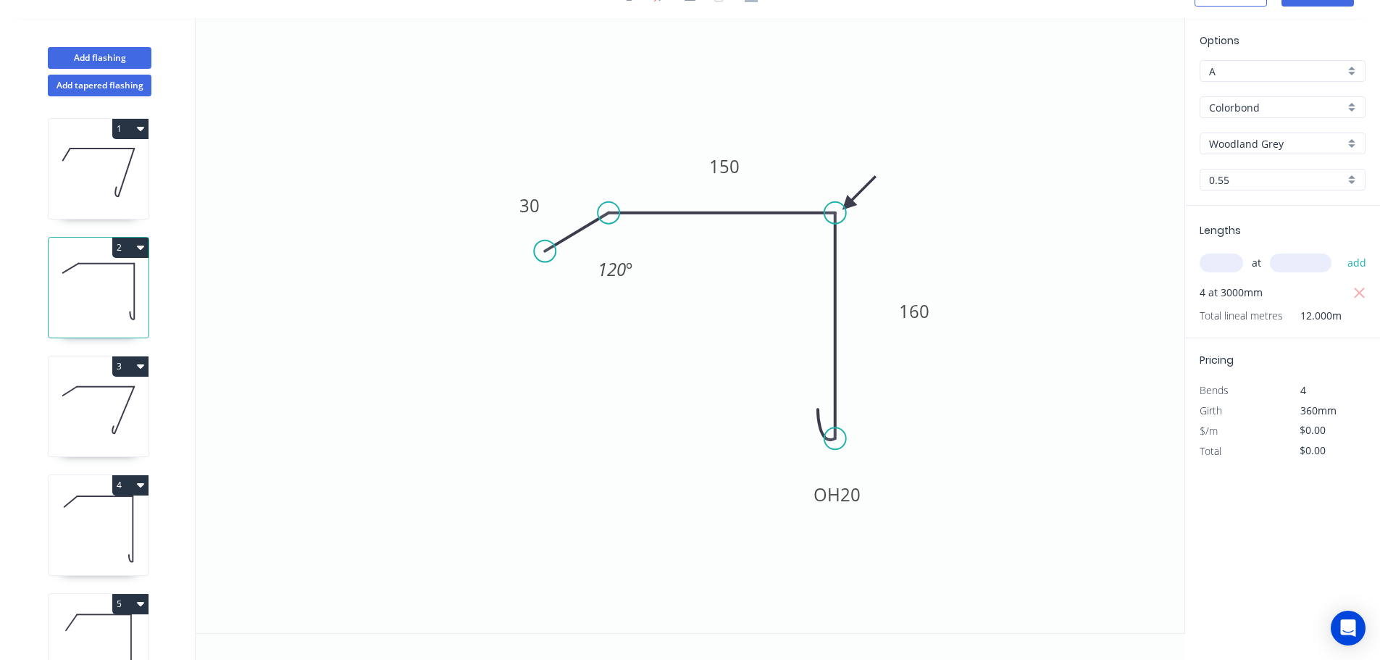
scroll to position [61, 0]
click at [1370, 272] on button "add" at bounding box center [1358, 263] width 34 height 25
click at [1096, 398] on icon "0 30 150 OH 20 160 120 º" at bounding box center [690, 325] width 989 height 615
click at [522, 193] on tspan "30" at bounding box center [530, 205] width 20 height 24
type input "$33.00"
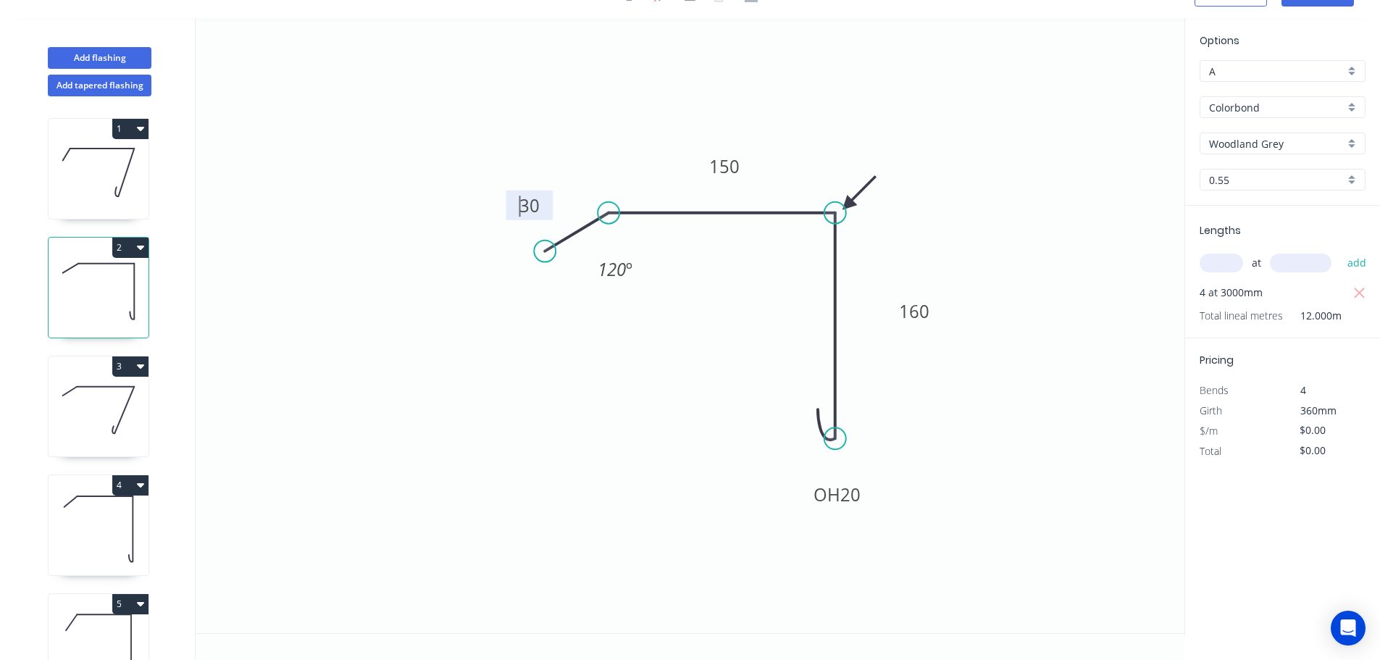
type input "$396.00"
click at [952, 377] on icon "0 30 150 OH 20 160 120 º" at bounding box center [690, 325] width 989 height 615
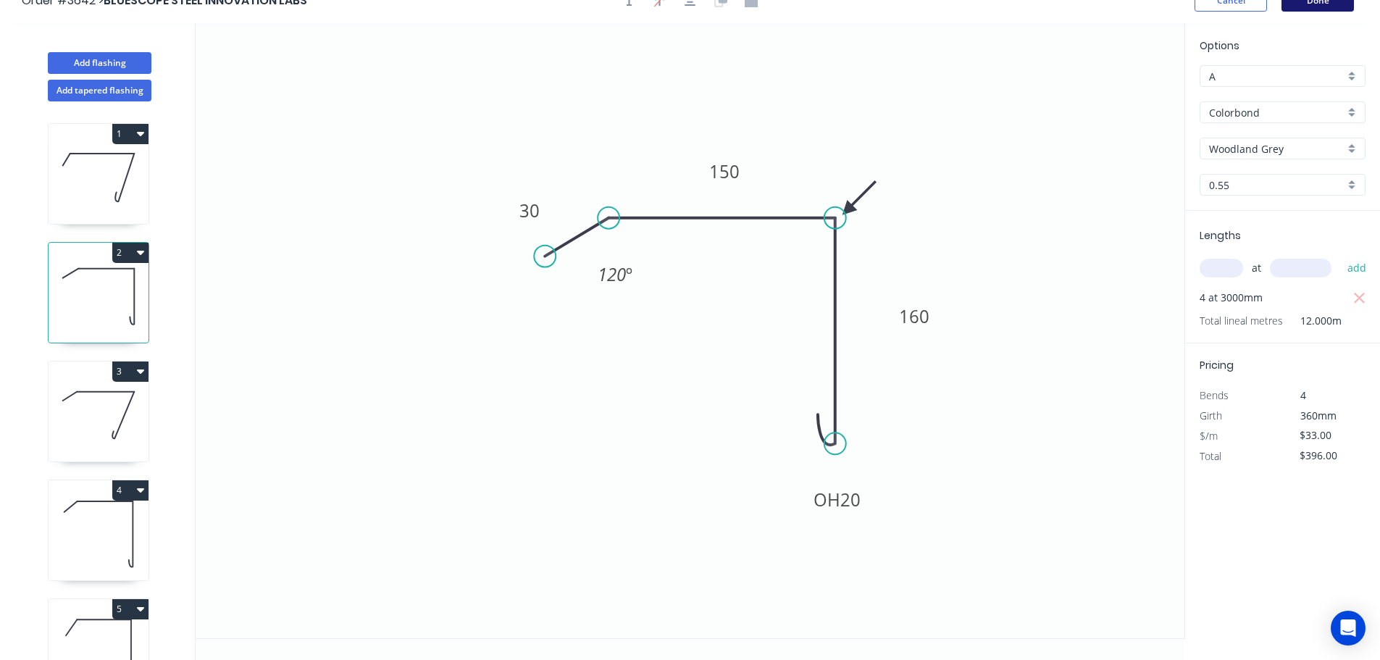
scroll to position [0, 0]
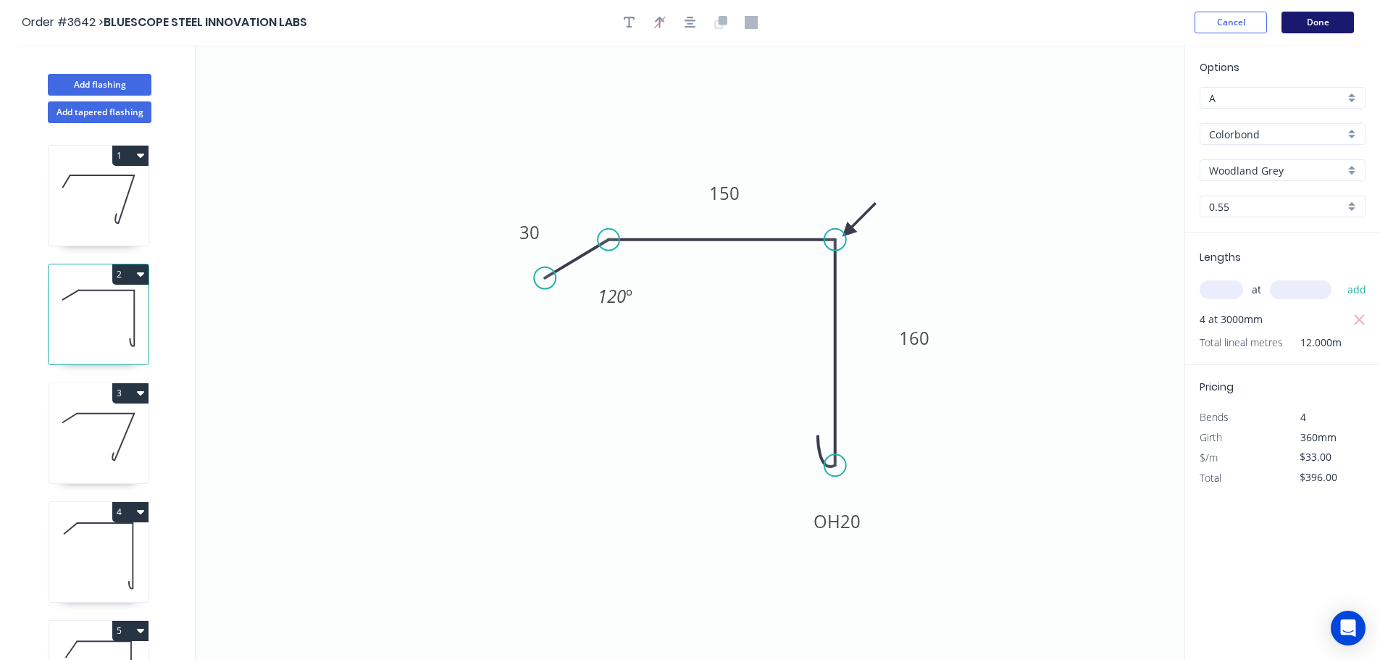
click at [1328, 22] on button "Done" at bounding box center [1318, 23] width 72 height 22
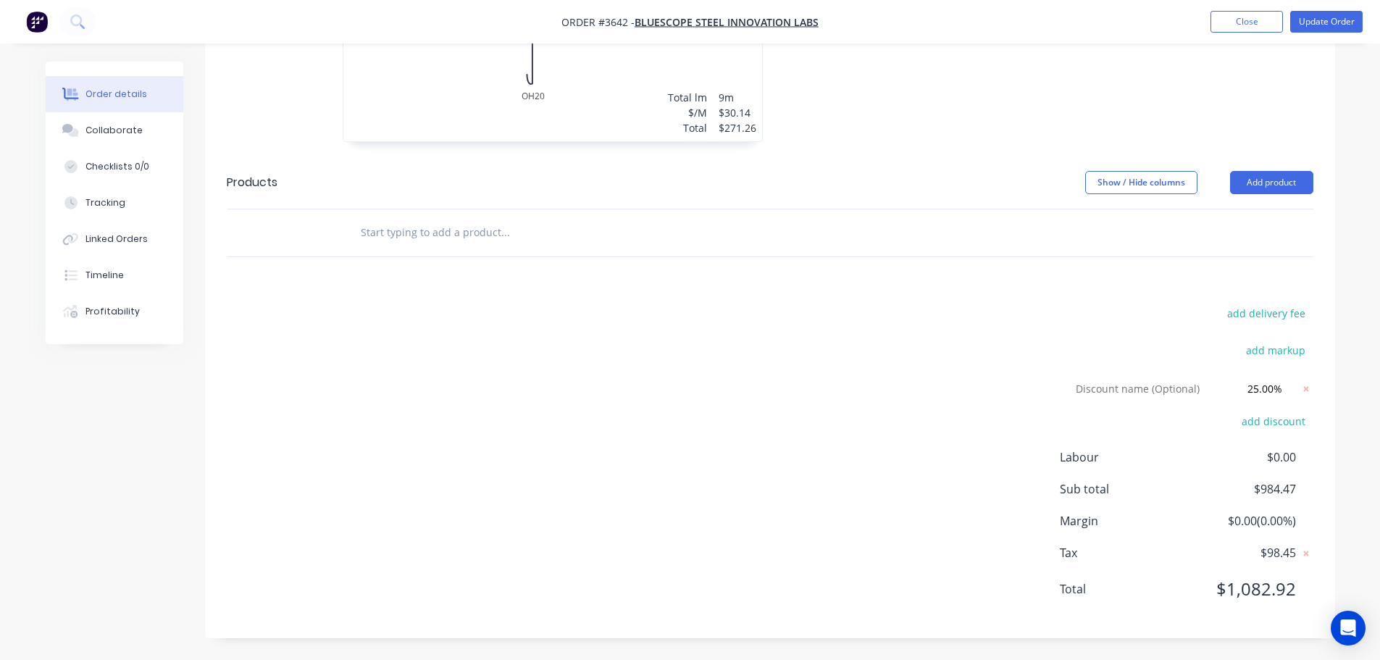
scroll to position [888, 0]
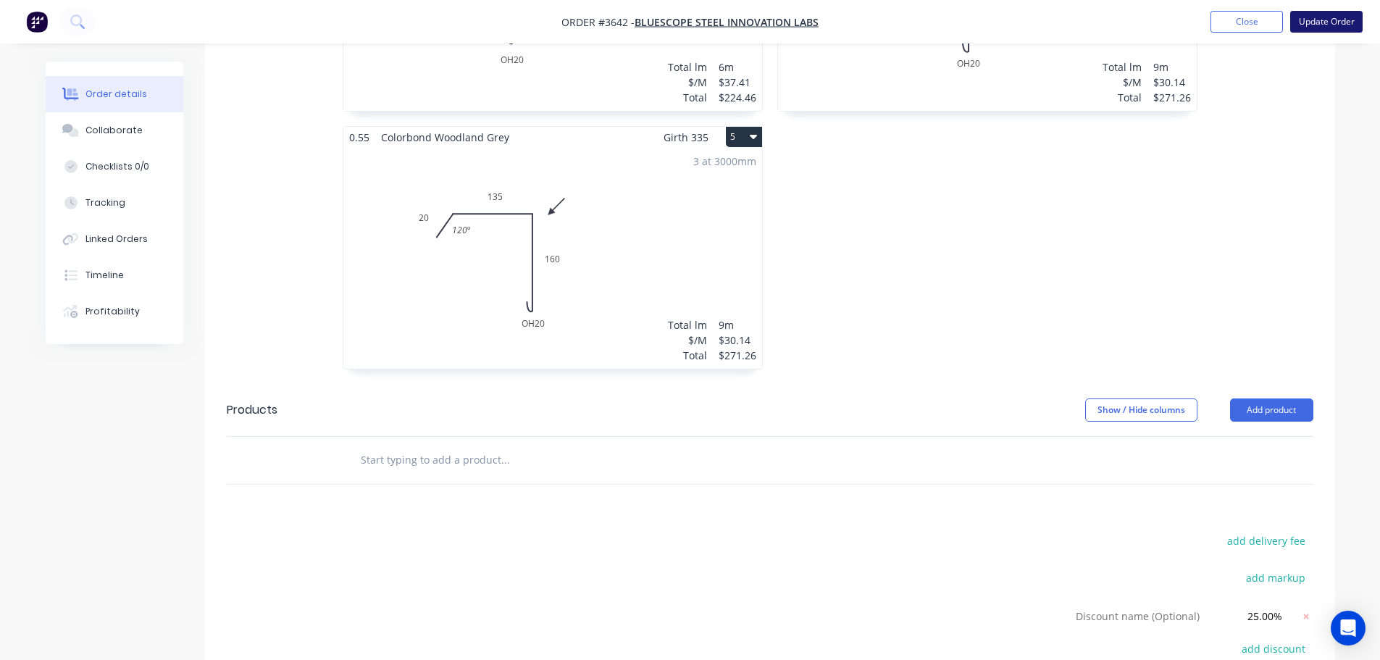
click at [1313, 28] on button "Update Order" at bounding box center [1327, 22] width 72 height 22
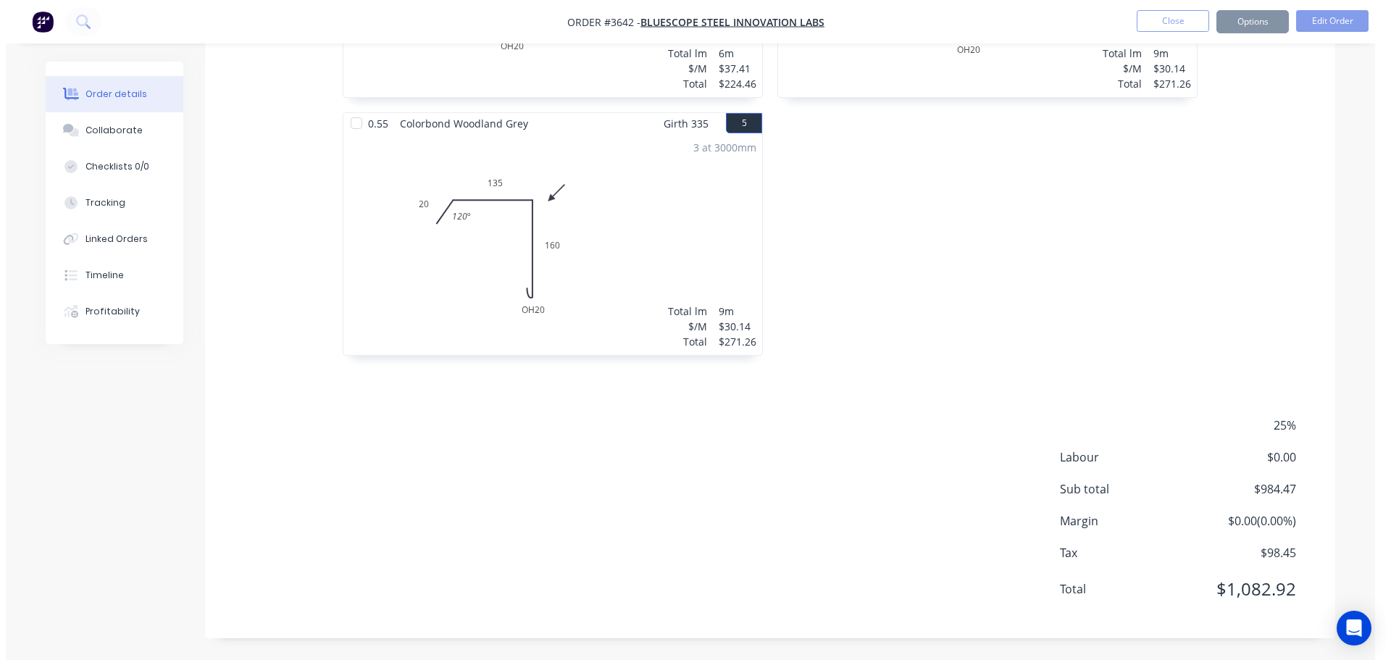
scroll to position [0, 0]
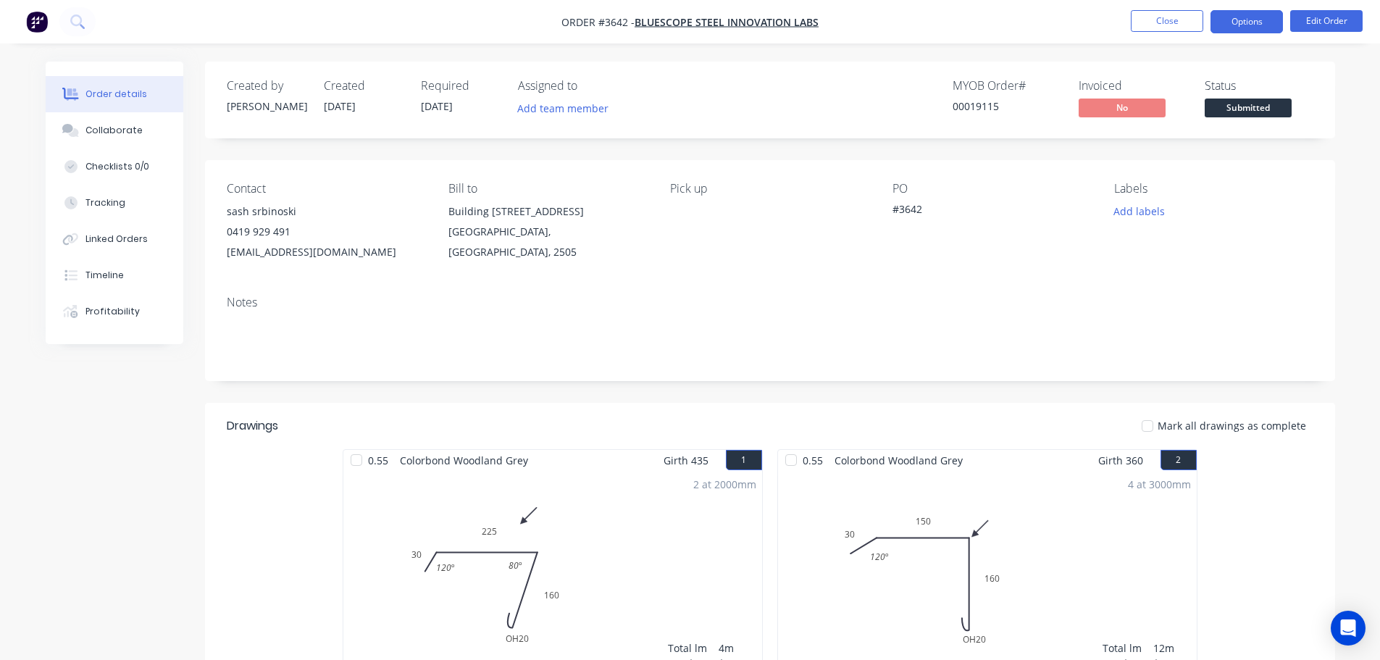
click at [1264, 22] on button "Options" at bounding box center [1247, 21] width 72 height 23
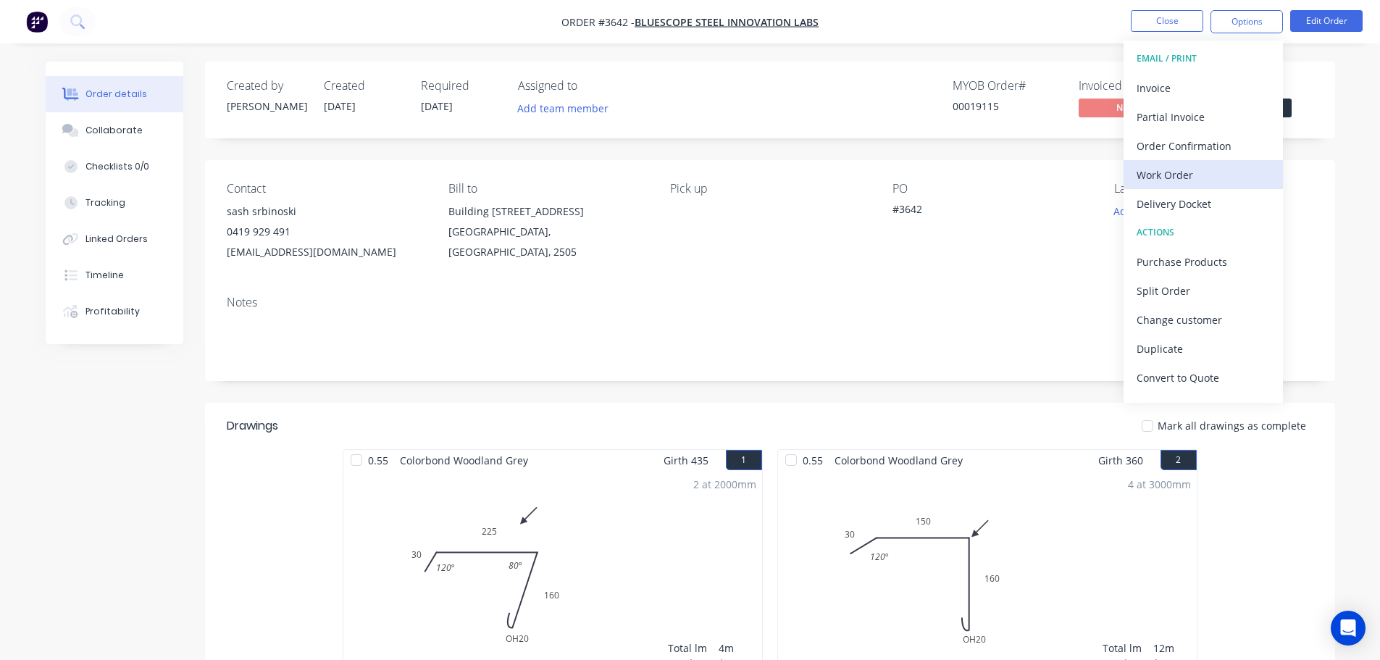
click at [1170, 178] on div "Work Order" at bounding box center [1203, 174] width 133 height 21
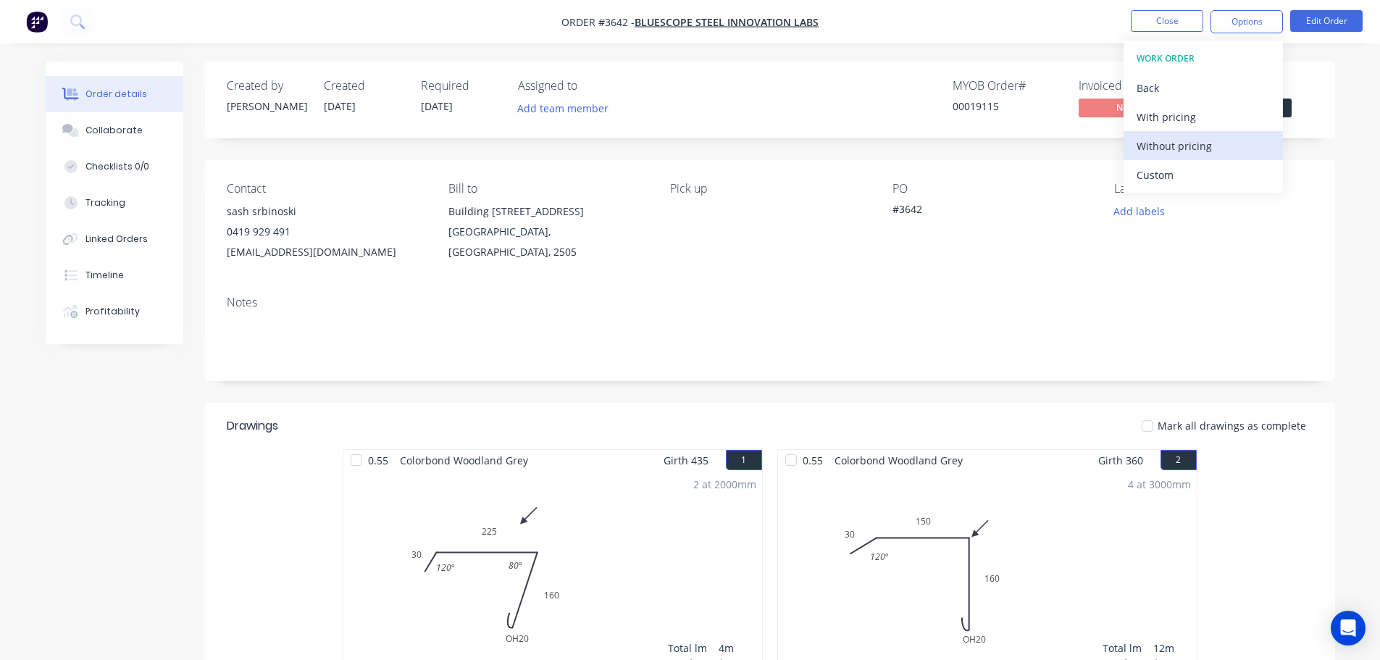
click at [1170, 140] on div "Without pricing" at bounding box center [1203, 146] width 133 height 21
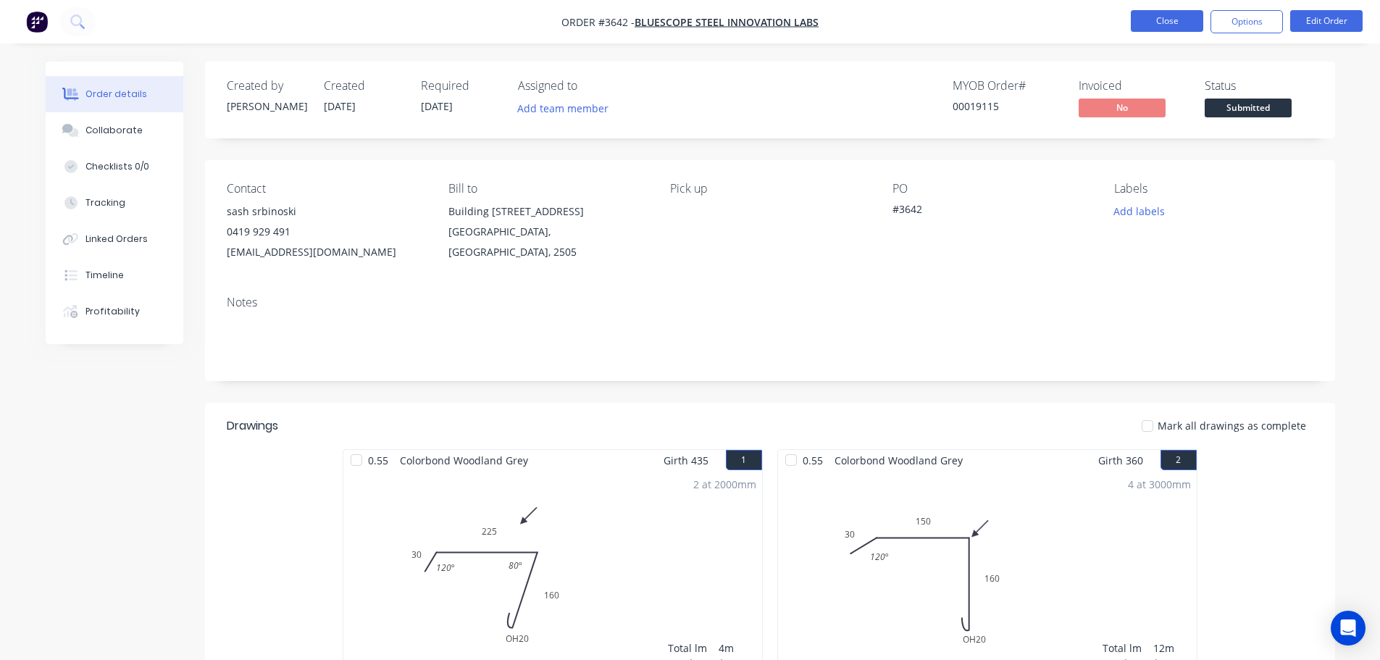
click at [1146, 24] on button "Close" at bounding box center [1167, 21] width 72 height 22
